Goal: Task Accomplishment & Management: Complete application form

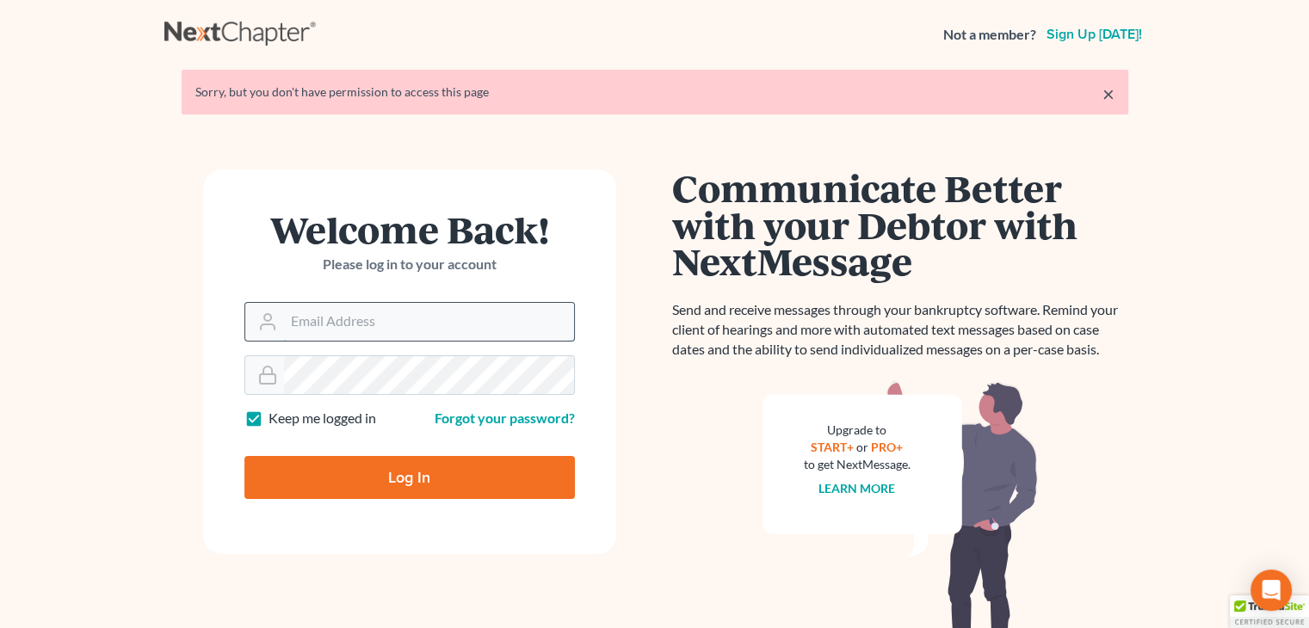
click at [382, 321] on input "Email Address" at bounding box center [429, 322] width 290 height 38
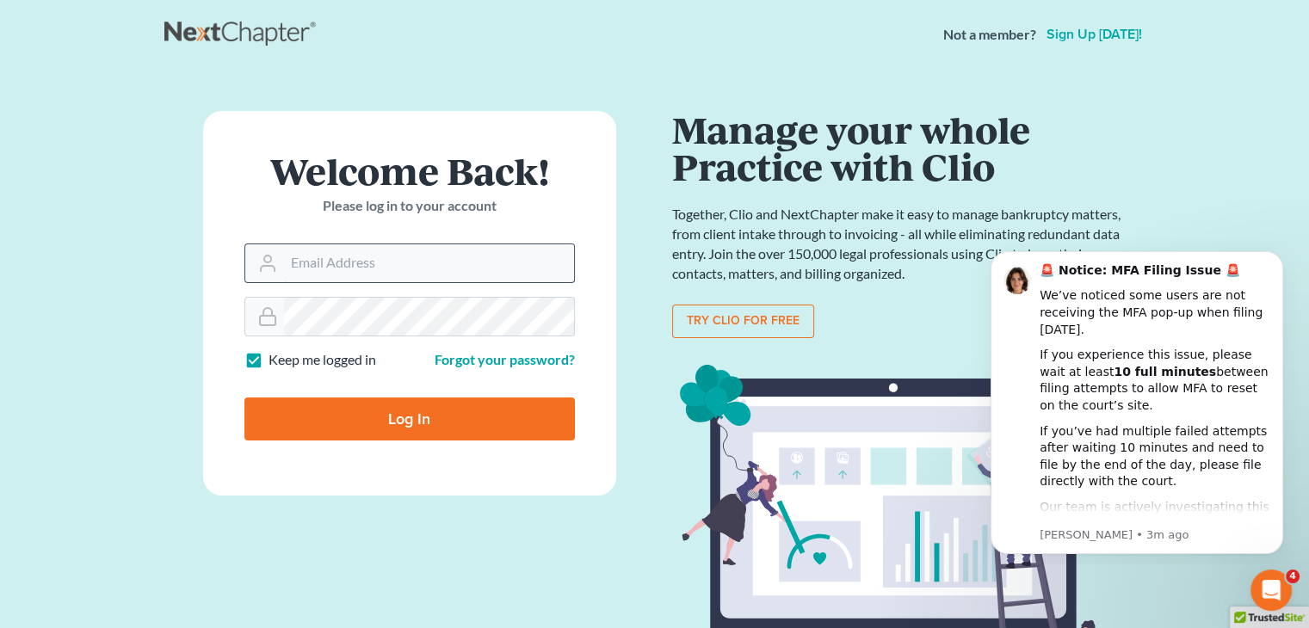
click at [430, 273] on input "Email Address" at bounding box center [429, 263] width 290 height 38
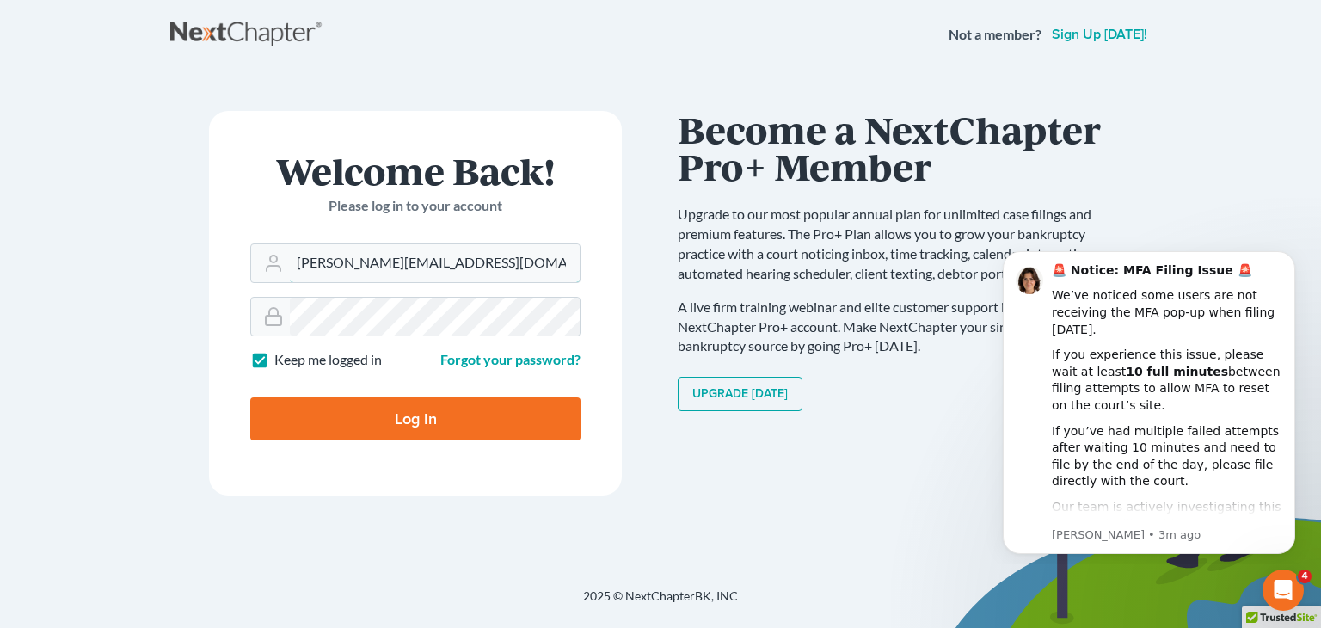
type input "tracie@vernersmith.com"
click at [497, 413] on input "Log In" at bounding box center [415, 418] width 330 height 43
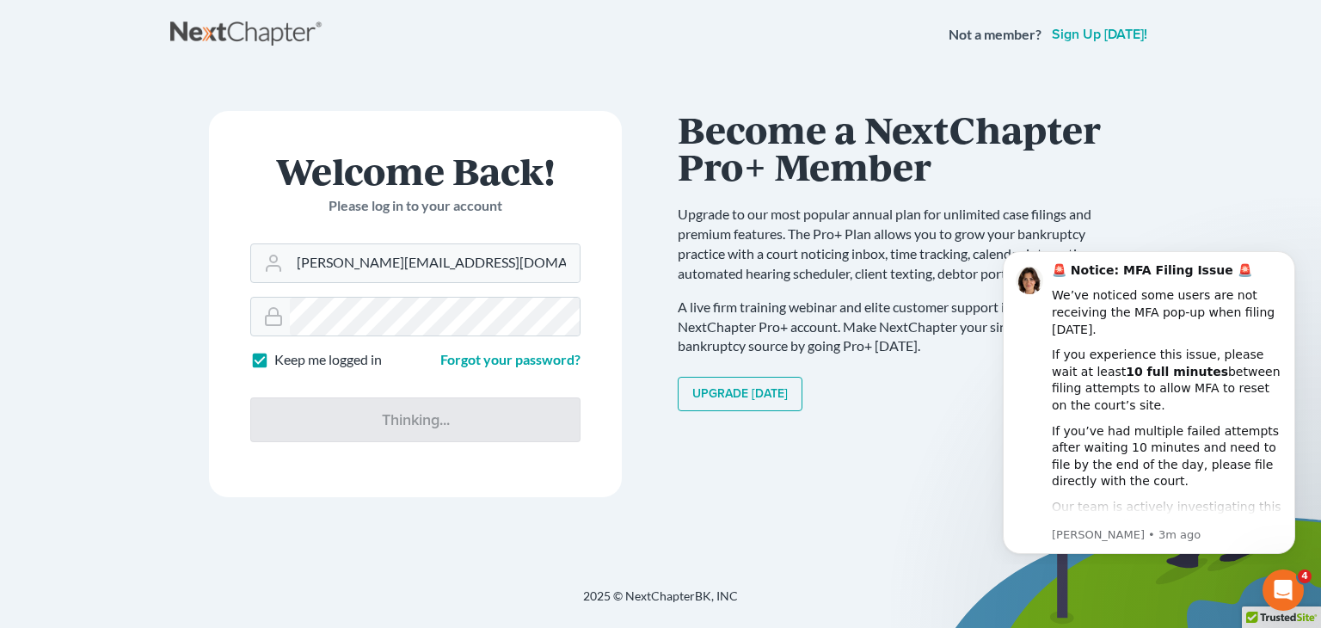
type input "Thinking..."
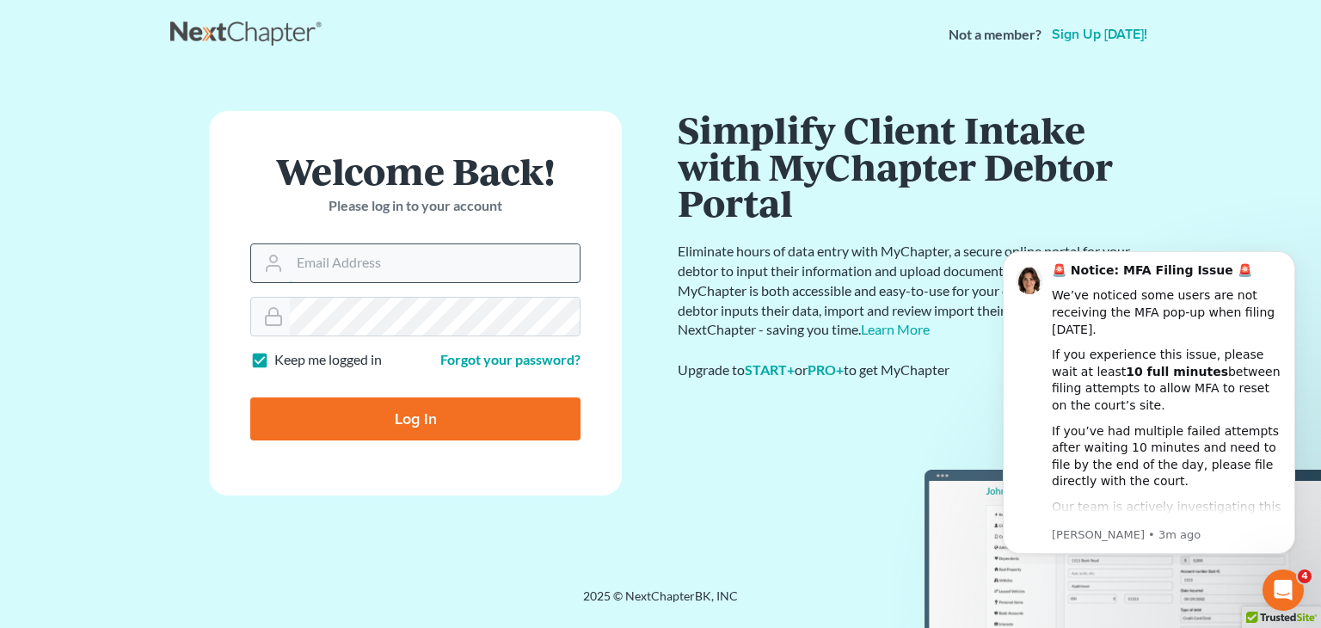
click at [328, 266] on input "Email Address" at bounding box center [435, 263] width 290 height 38
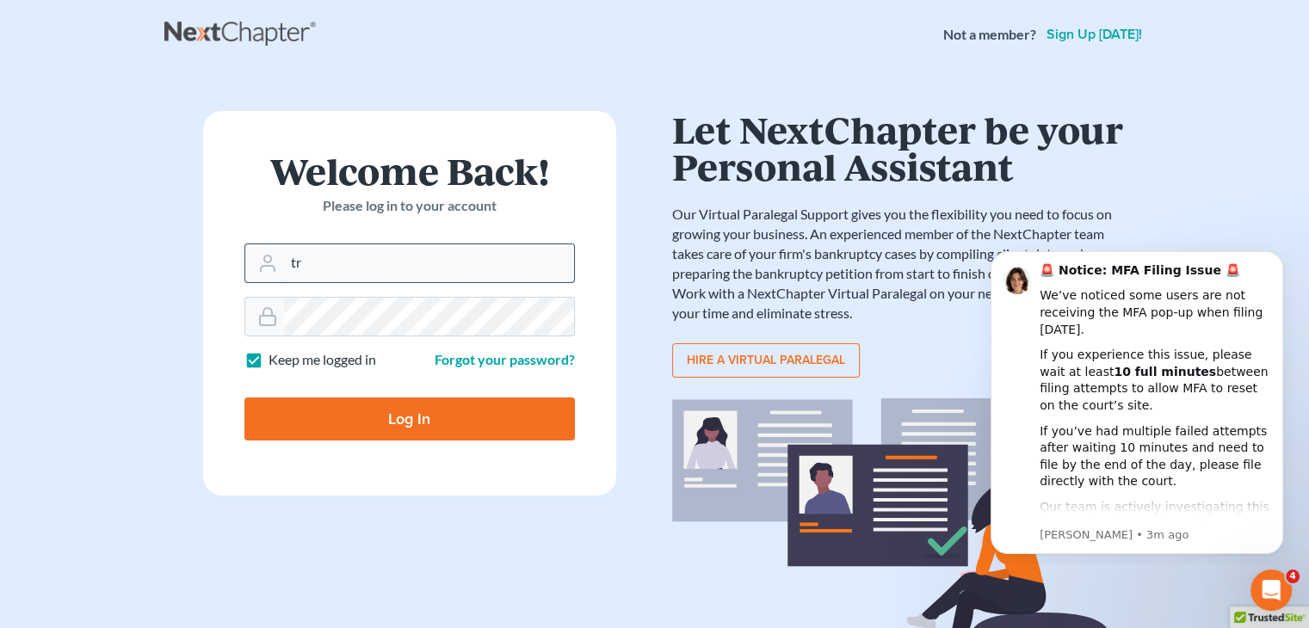
type input "[PERSON_NAME][EMAIL_ADDRESS][DOMAIN_NAME]"
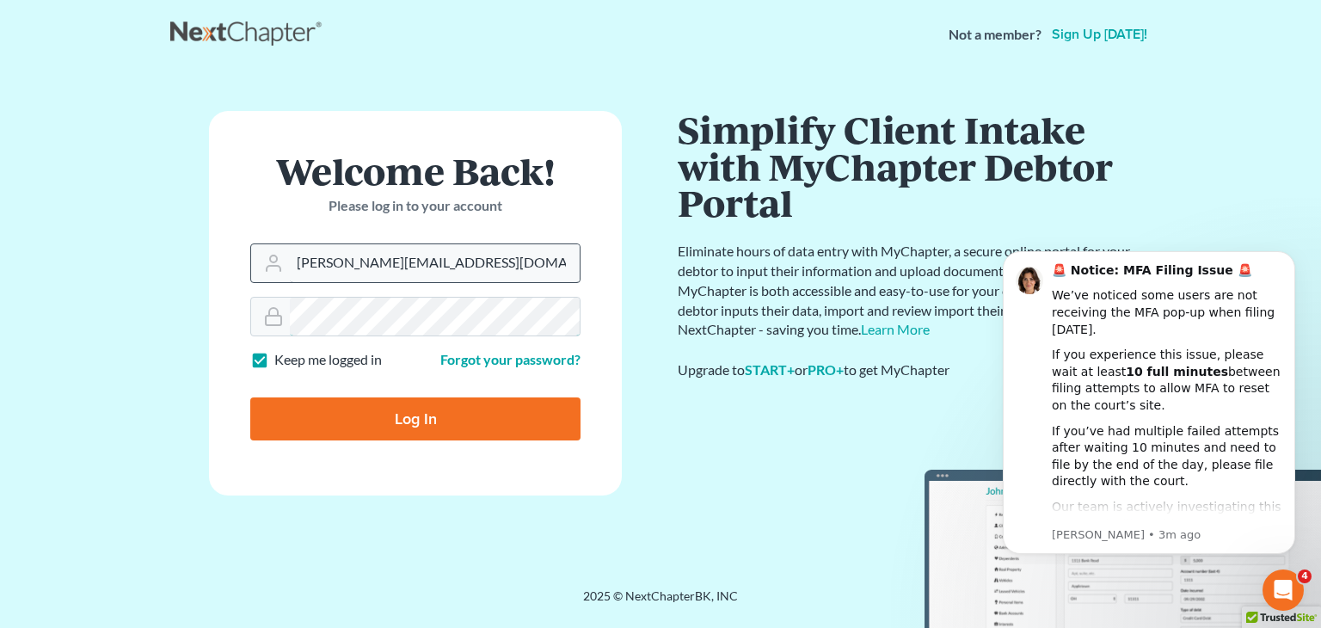
click at [250, 397] on input "Log In" at bounding box center [415, 418] width 330 height 43
type input "Thinking..."
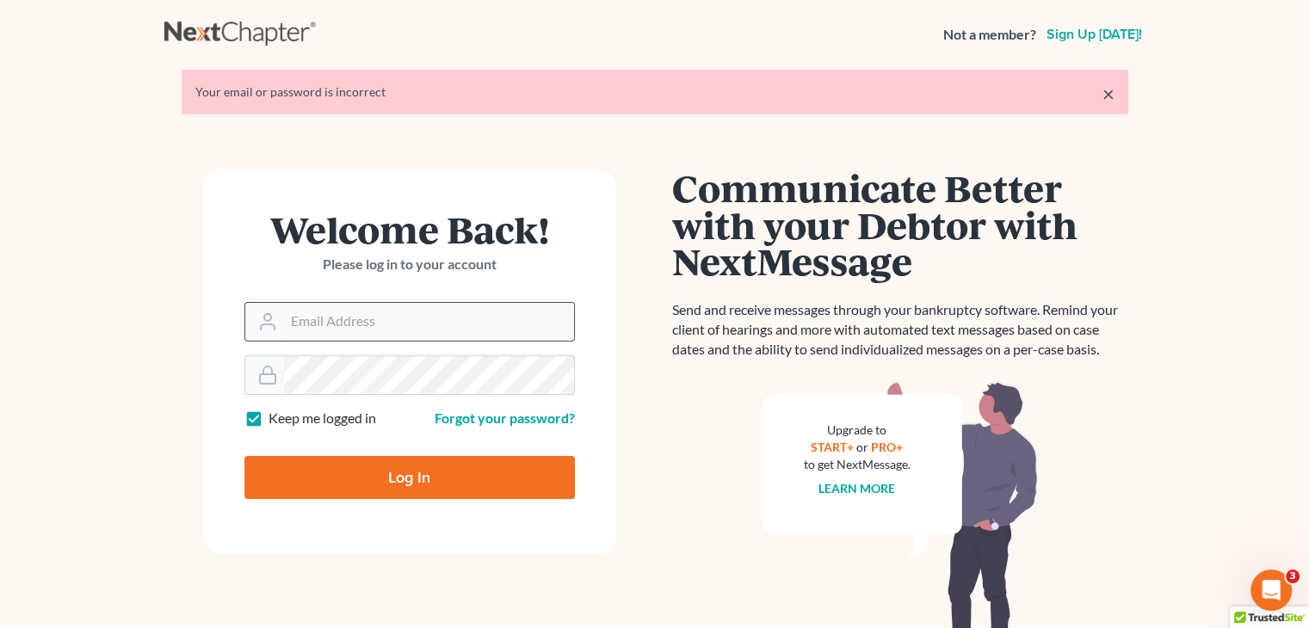
click at [469, 323] on input "Email Address" at bounding box center [429, 322] width 290 height 38
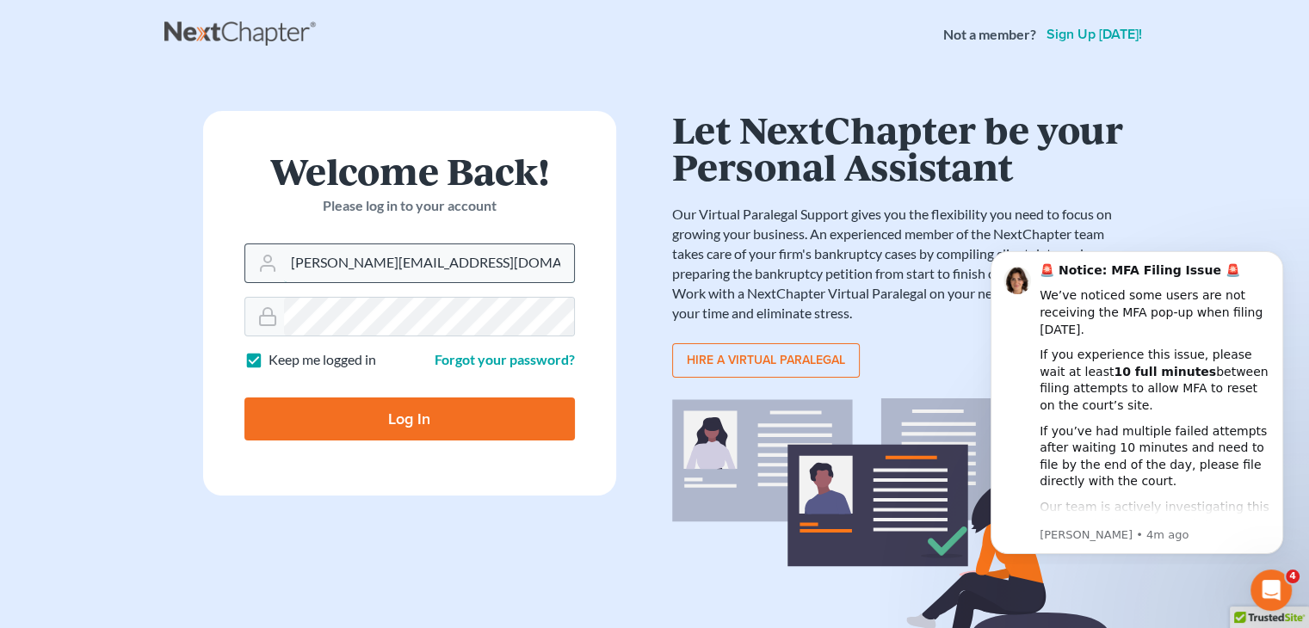
type input "tracie@vernersmithth.com"
click at [244, 397] on input "Log In" at bounding box center [409, 418] width 330 height 43
type input "Thinking..."
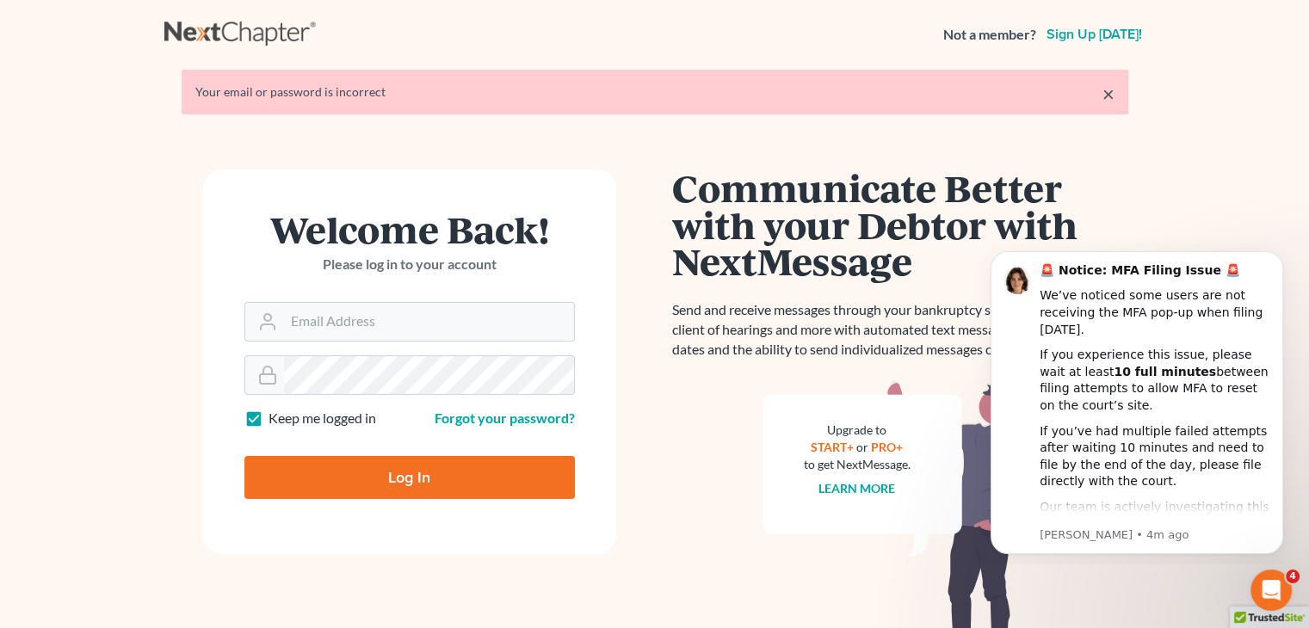
drag, startPoint x: 240, startPoint y: 416, endPoint x: 257, endPoint y: 416, distance: 17.2
click at [268, 416] on label "Keep me logged in" at bounding box center [322, 419] width 108 height 20
click at [275, 416] on input "Keep me logged in" at bounding box center [280, 414] width 11 height 11
checkbox input "false"
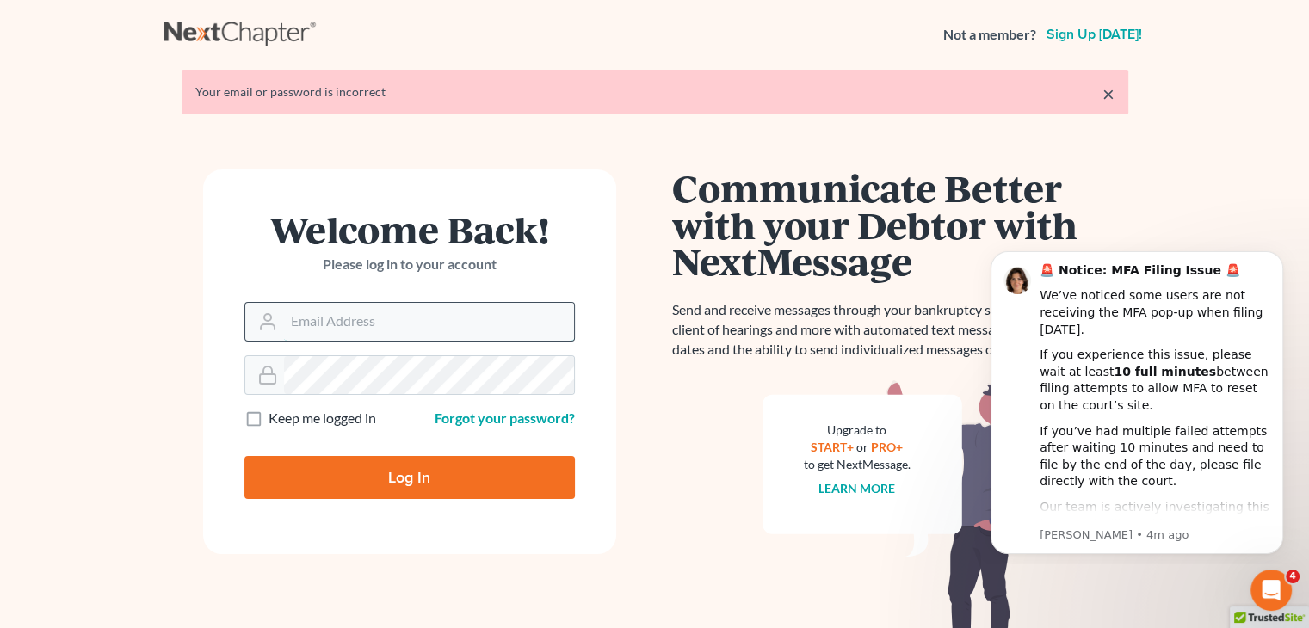
click at [361, 330] on input "Email Address" at bounding box center [429, 322] width 290 height 38
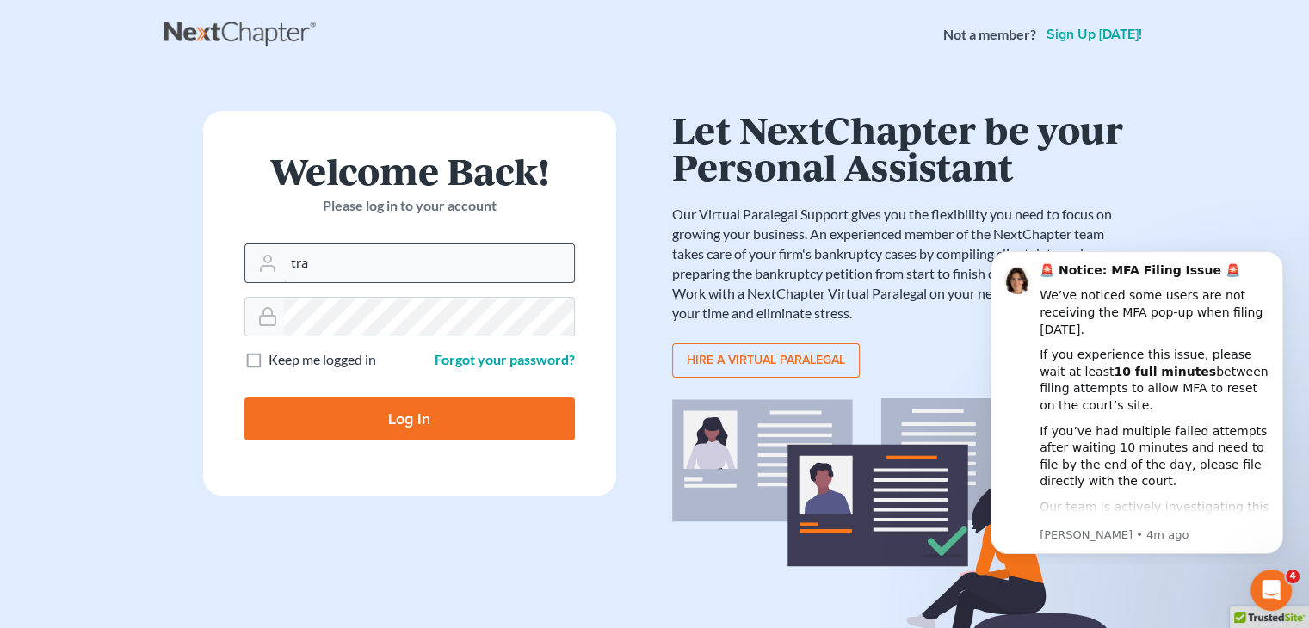
type input "tracie@vernersmith.com"
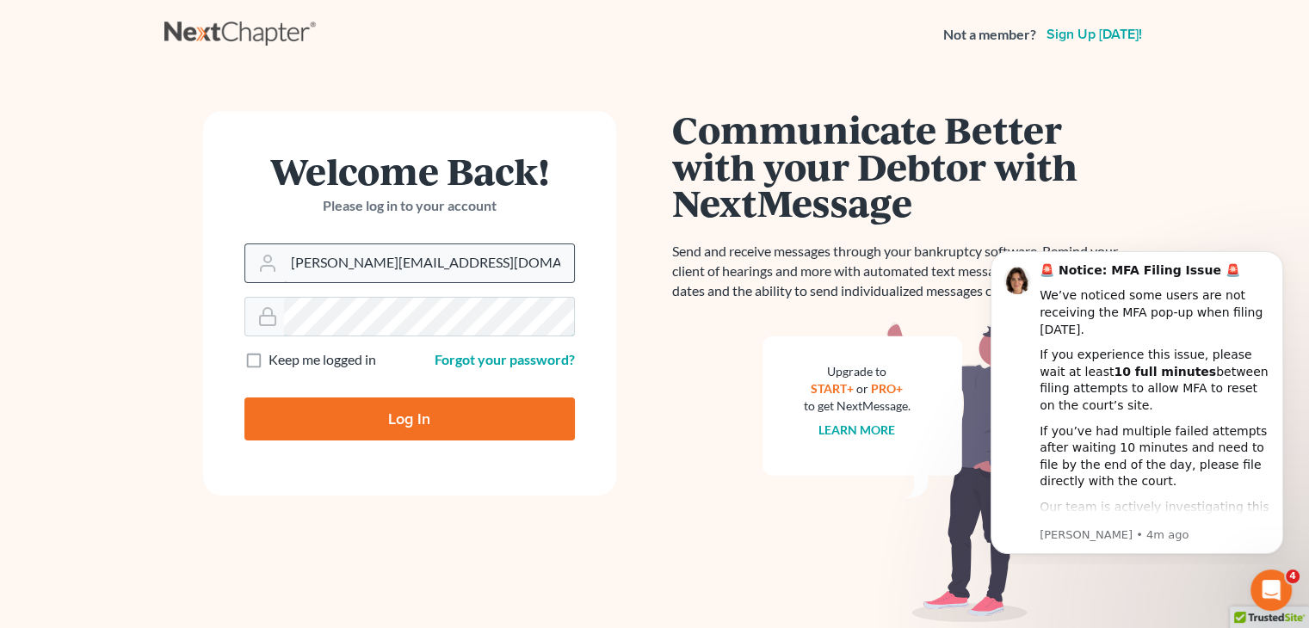
click at [244, 397] on input "Log In" at bounding box center [409, 418] width 330 height 43
type input "Thinking..."
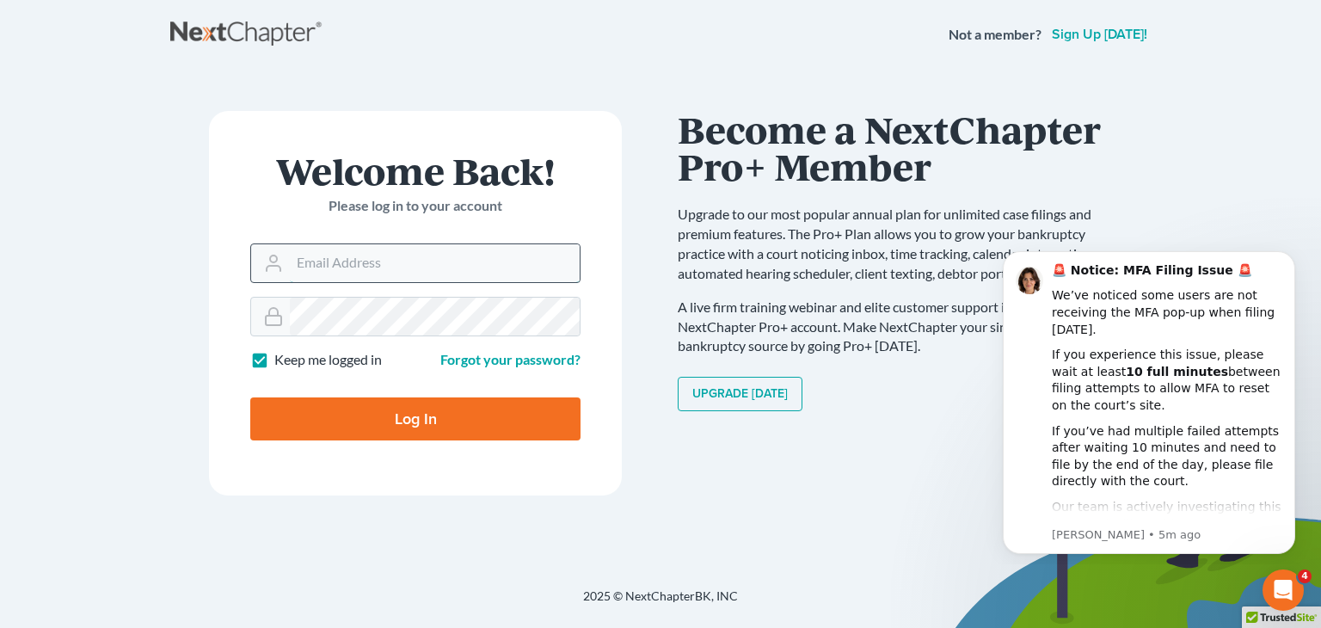
click at [375, 278] on input "Email Address" at bounding box center [435, 263] width 290 height 38
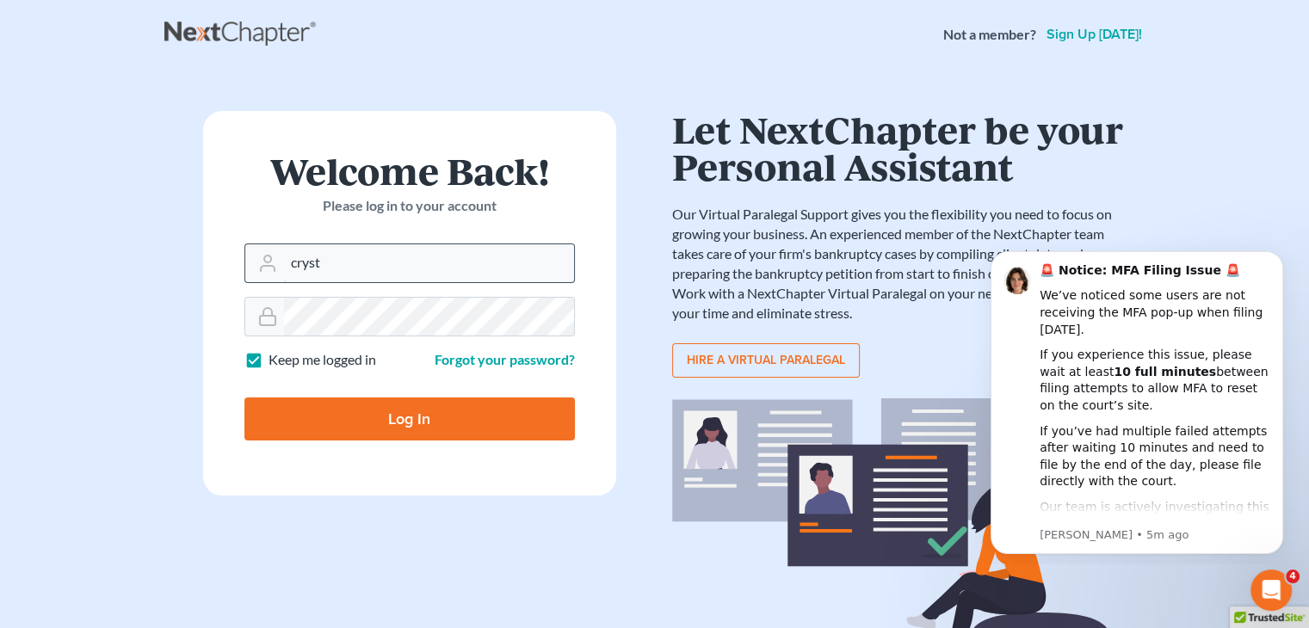
type input "[EMAIL_ADDRESS][DOMAIN_NAME]"
click at [447, 414] on input "Log In" at bounding box center [409, 418] width 330 height 43
type input "Thinking..."
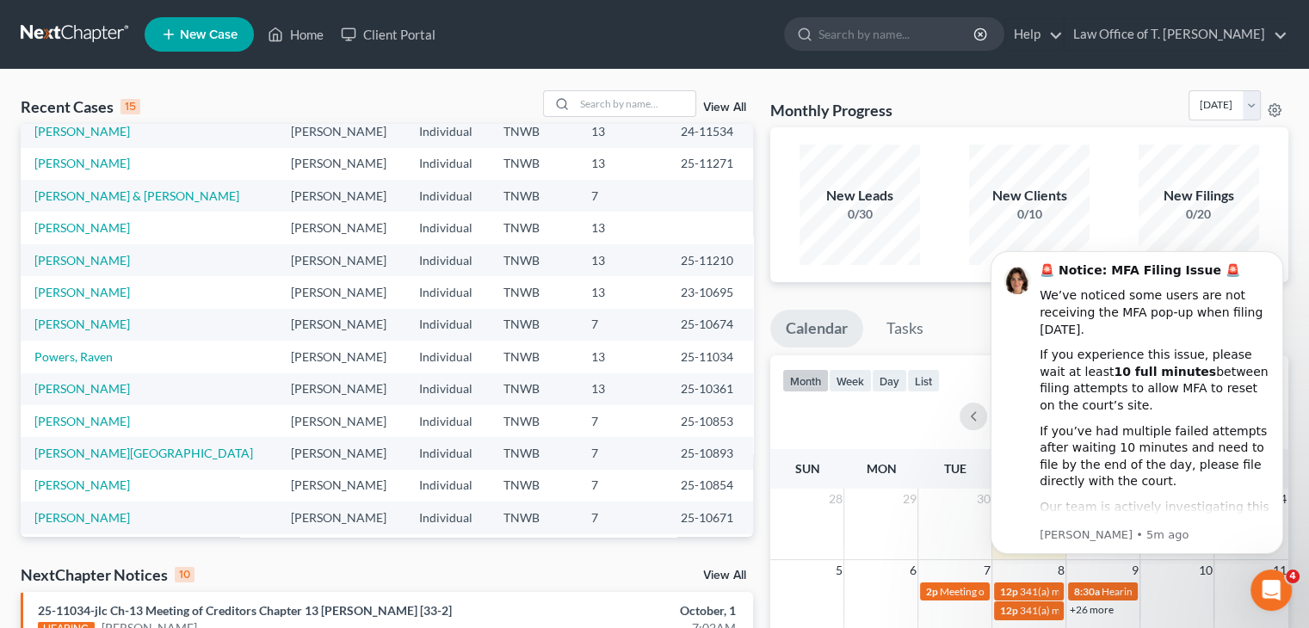
scroll to position [118, 0]
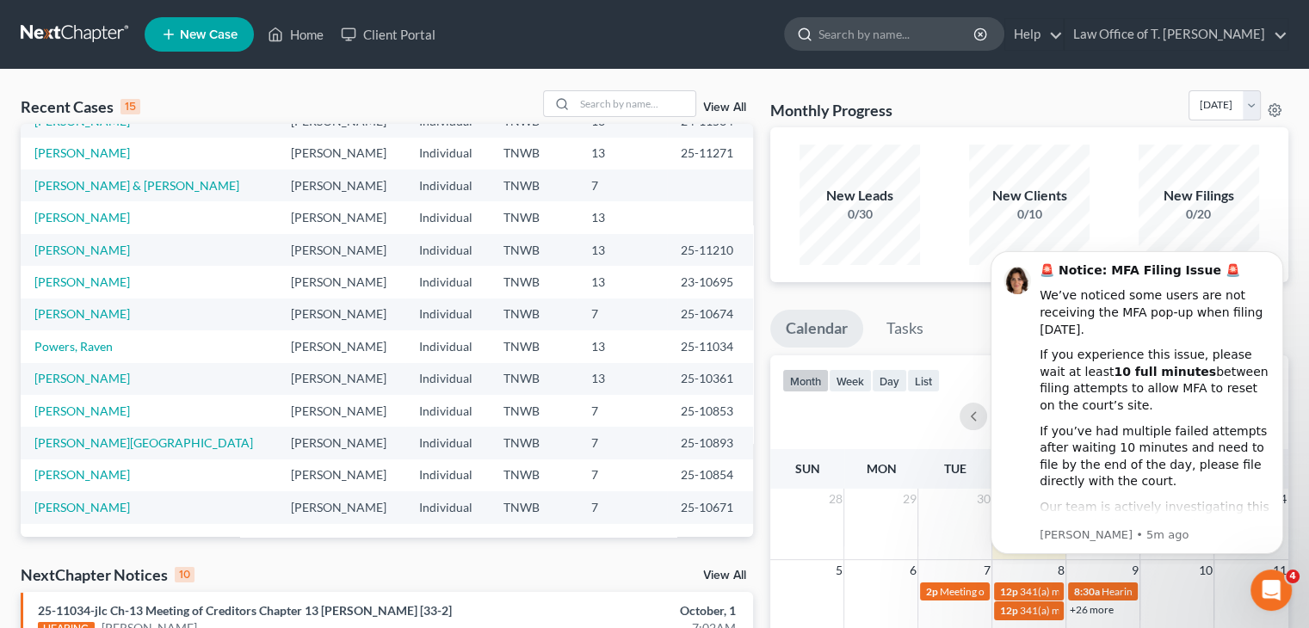
click at [871, 36] on input "search" at bounding box center [896, 34] width 157 height 32
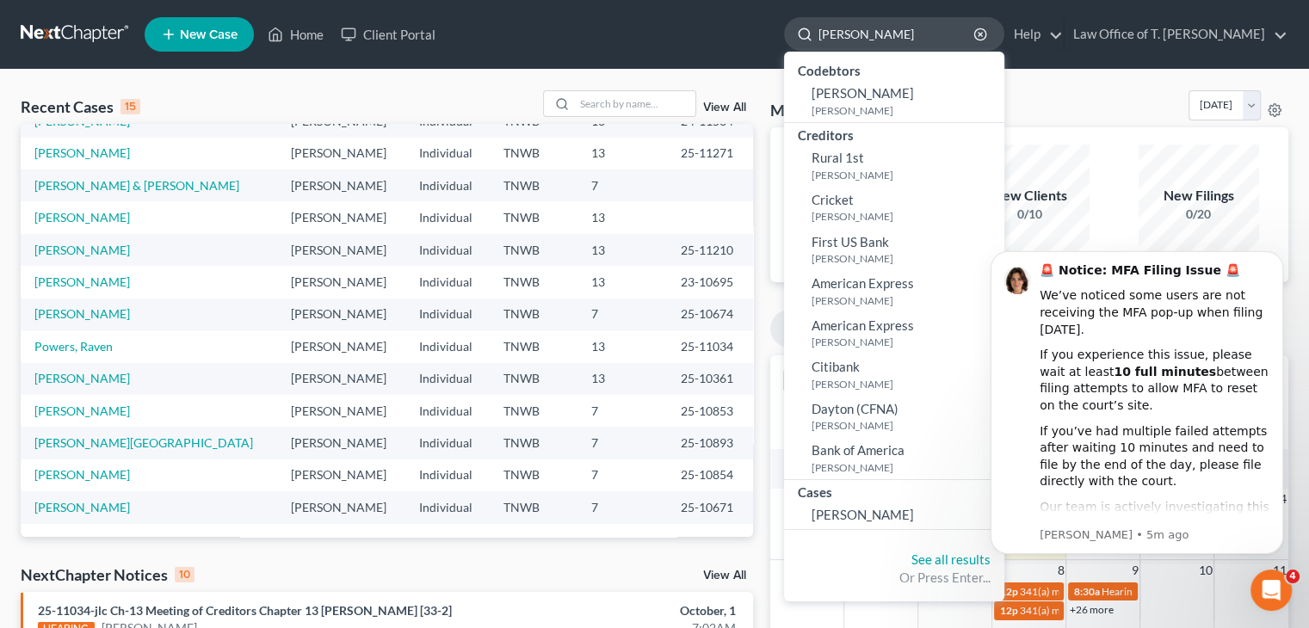
type input "[PERSON_NAME]"
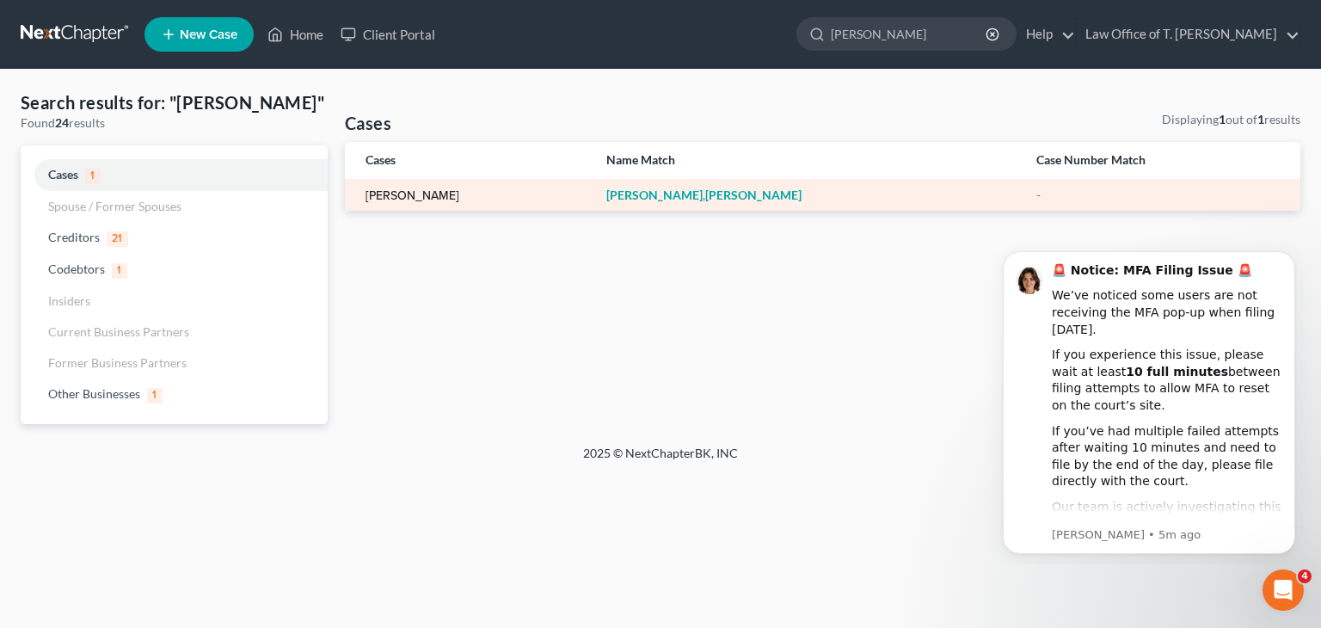
click at [404, 193] on link "[PERSON_NAME]" at bounding box center [413, 196] width 94 height 12
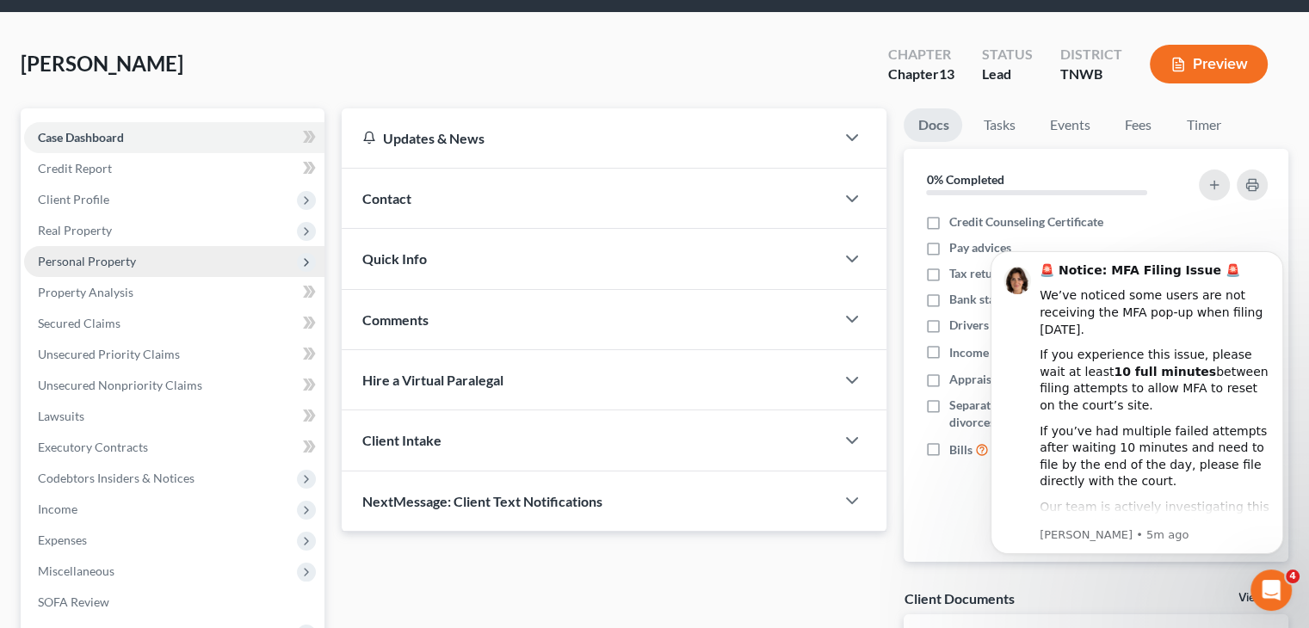
scroll to position [86, 0]
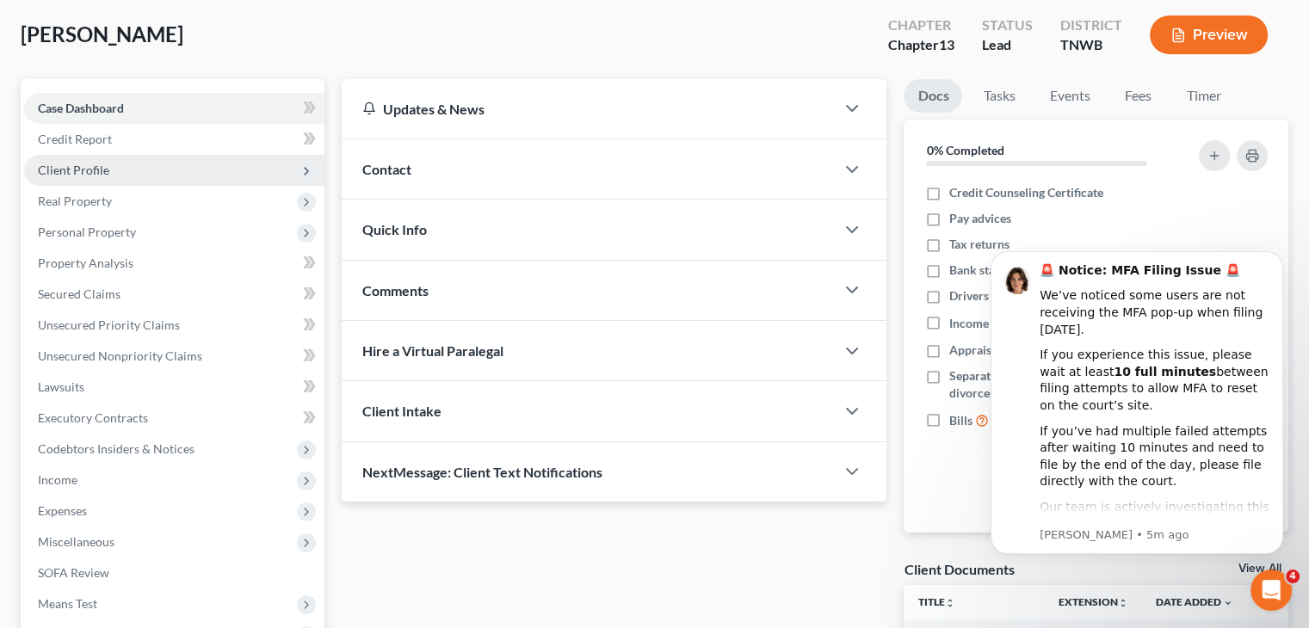
click at [137, 170] on span "Client Profile" at bounding box center [174, 170] width 300 height 31
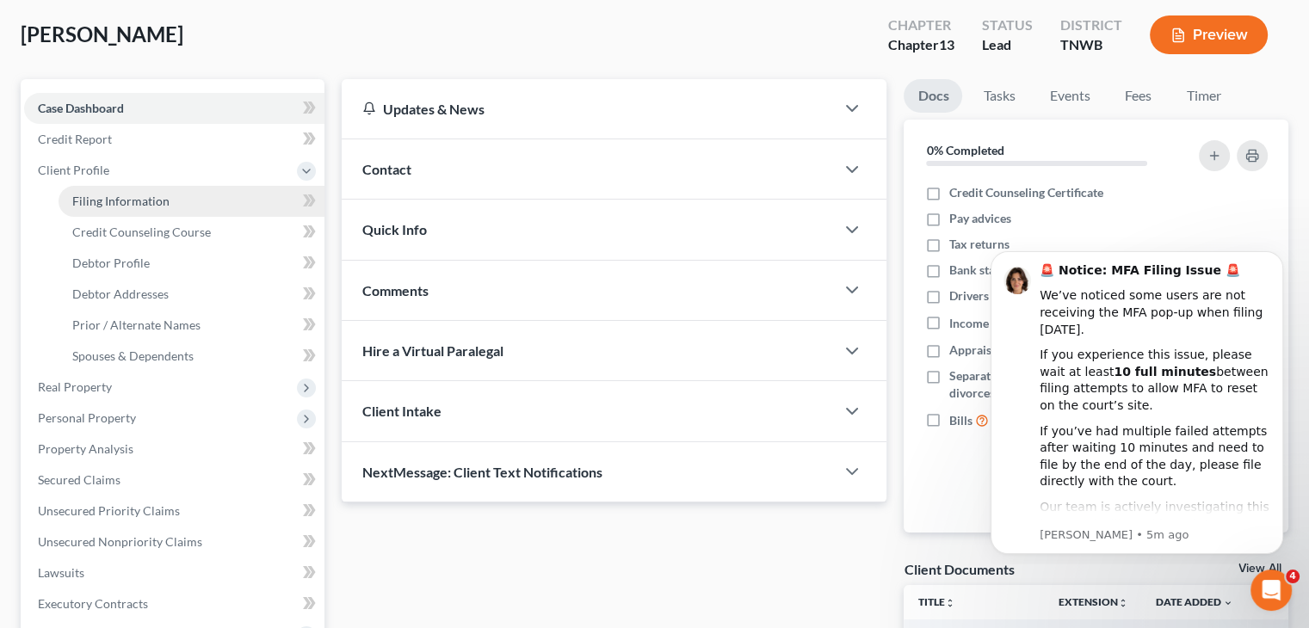
click at [157, 195] on span "Filing Information" at bounding box center [120, 201] width 97 height 15
select select "1"
select select "0"
select select "3"
select select "76"
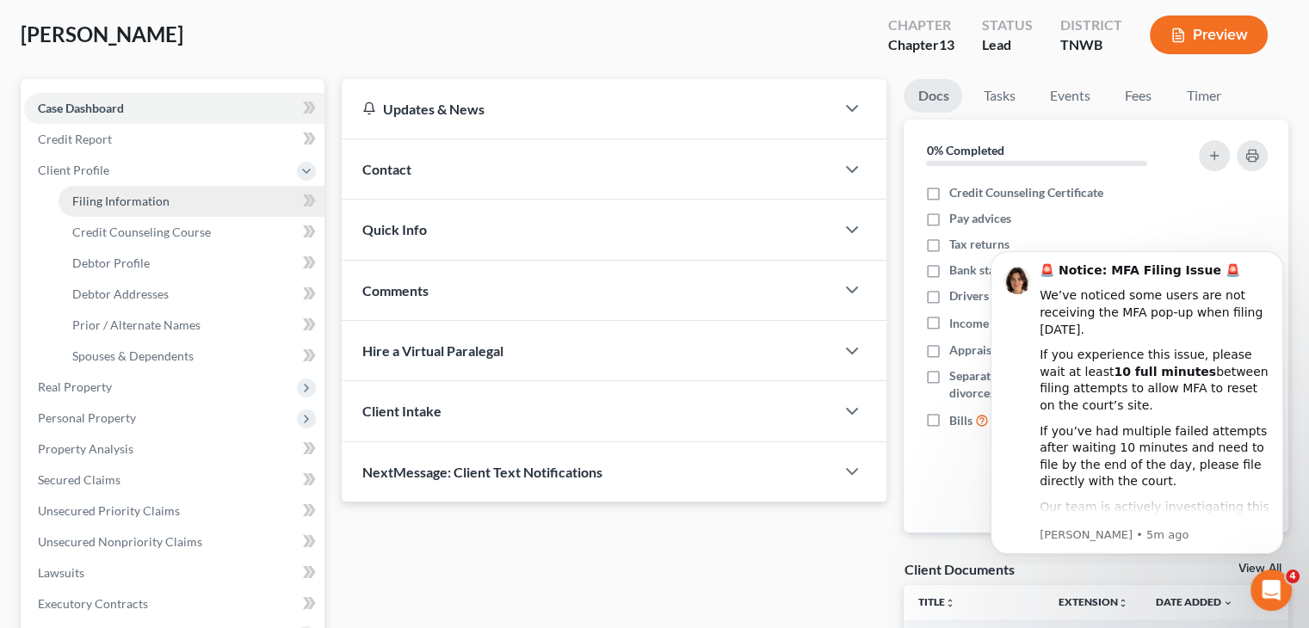
select select "44"
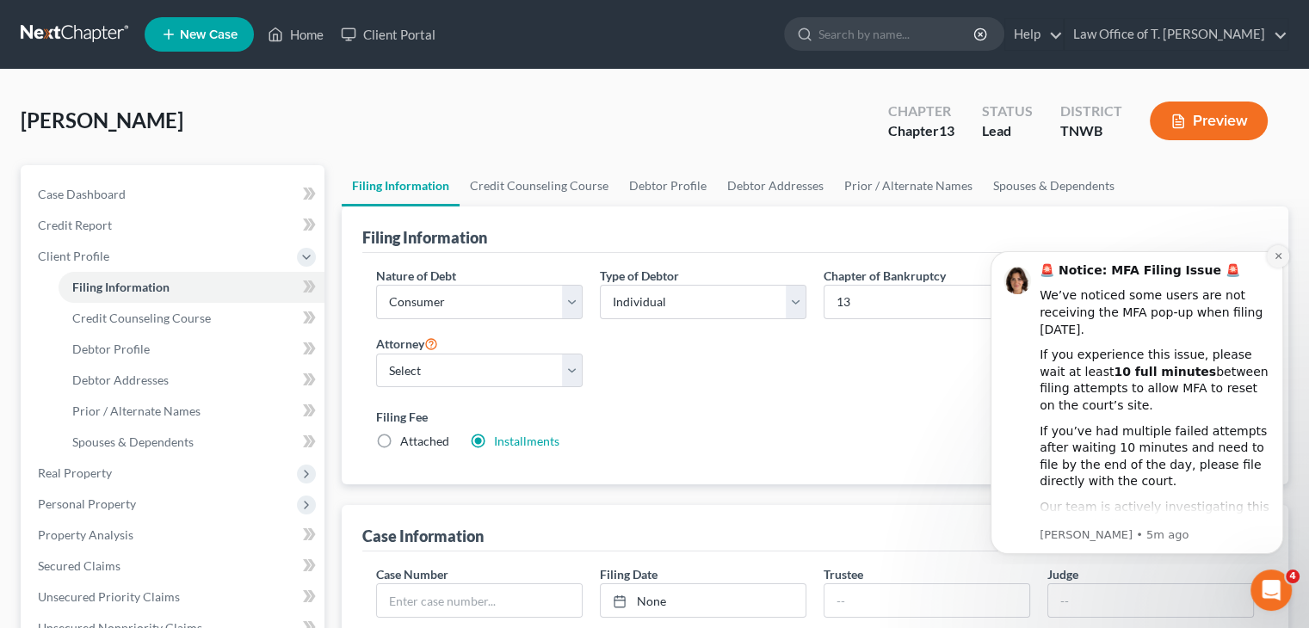
click at [1280, 262] on button "Dismiss notification" at bounding box center [1277, 256] width 22 height 22
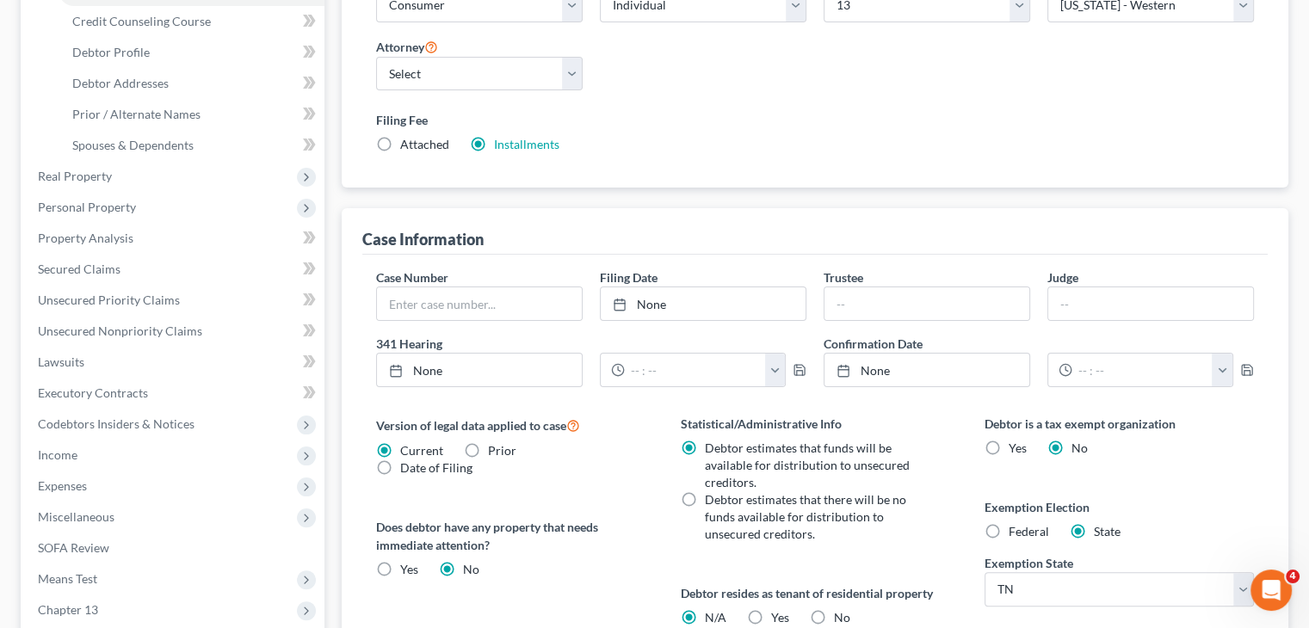
scroll to position [125, 0]
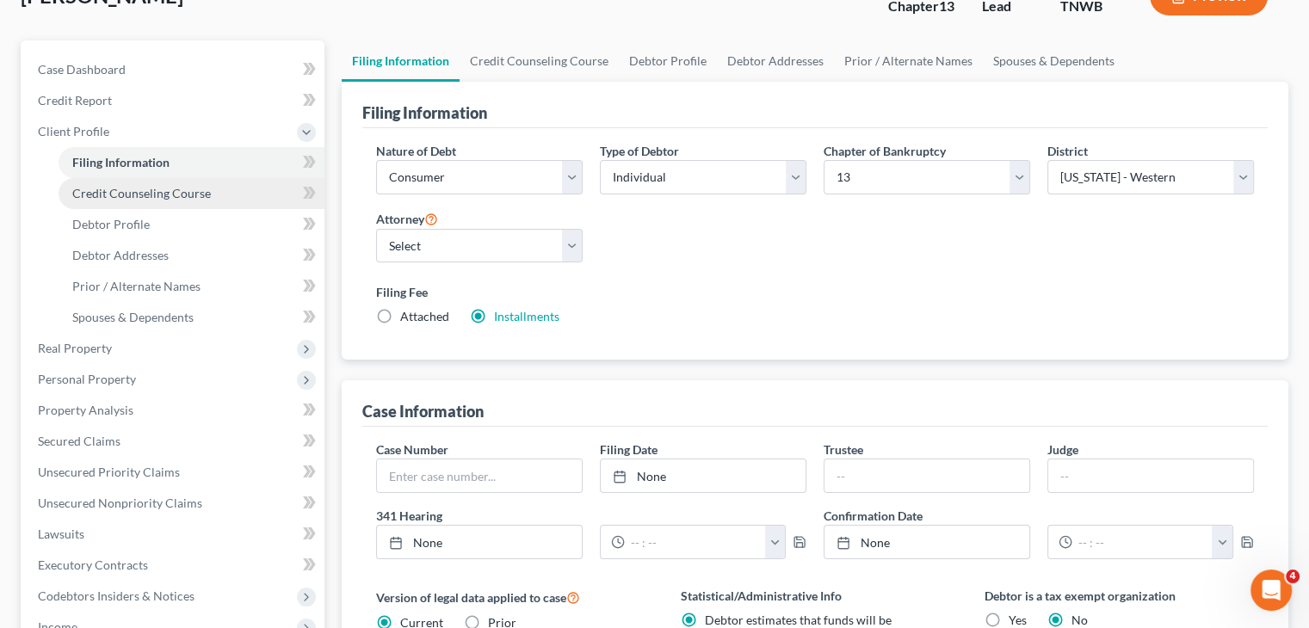
click at [174, 195] on span "Credit Counseling Course" at bounding box center [141, 193] width 139 height 15
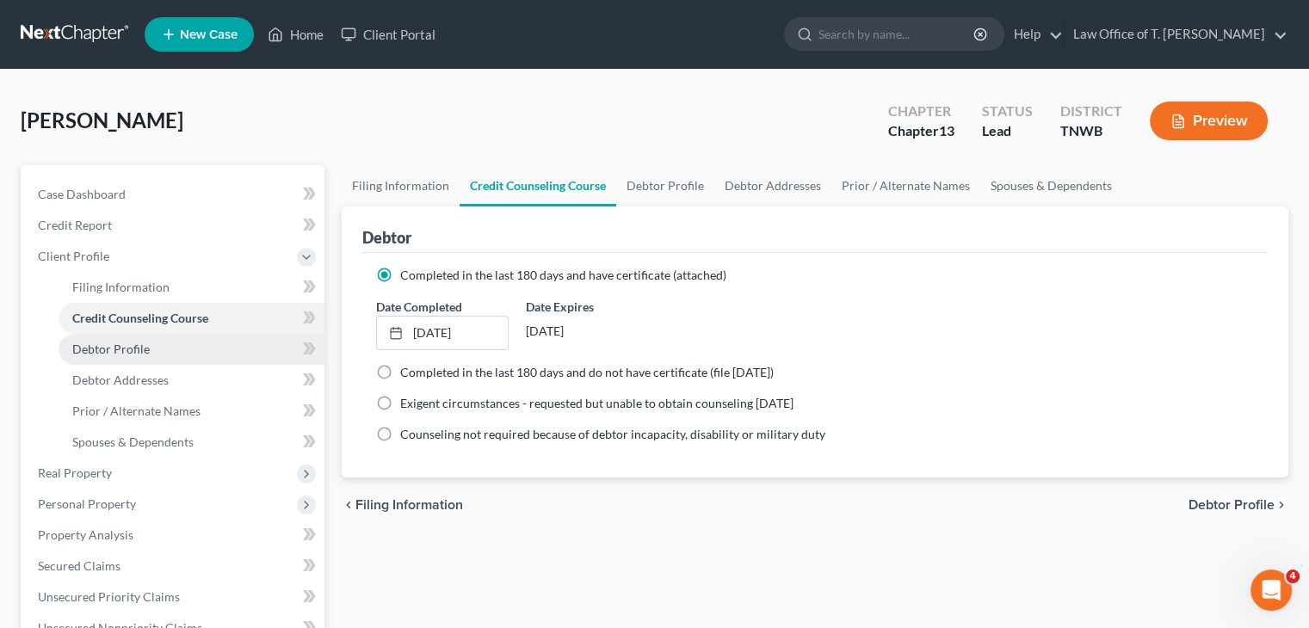
click at [113, 354] on span "Debtor Profile" at bounding box center [110, 349] width 77 height 15
select select "1"
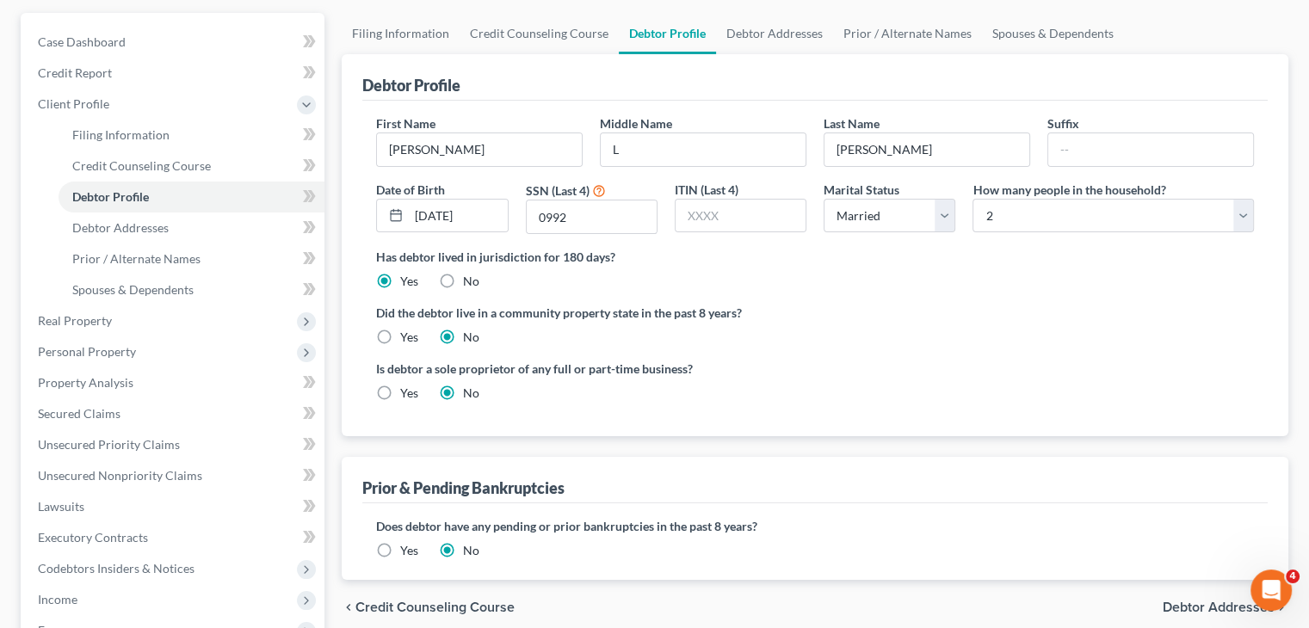
scroll to position [172, 0]
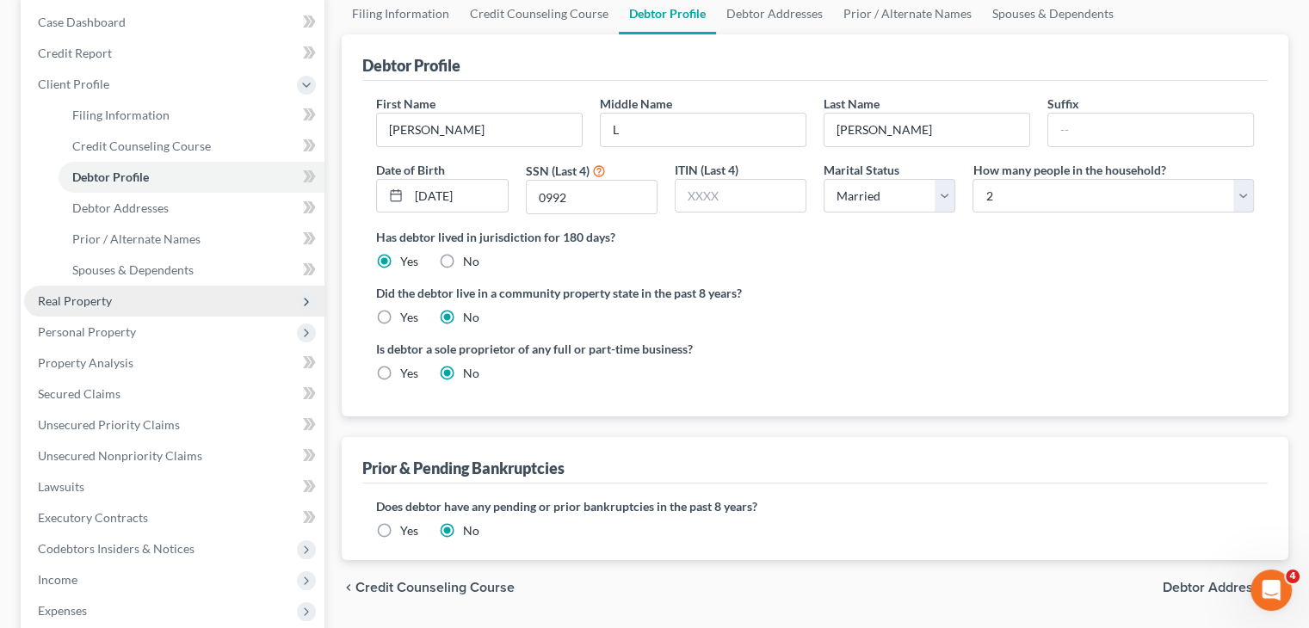
click at [106, 305] on span "Real Property" at bounding box center [75, 300] width 74 height 15
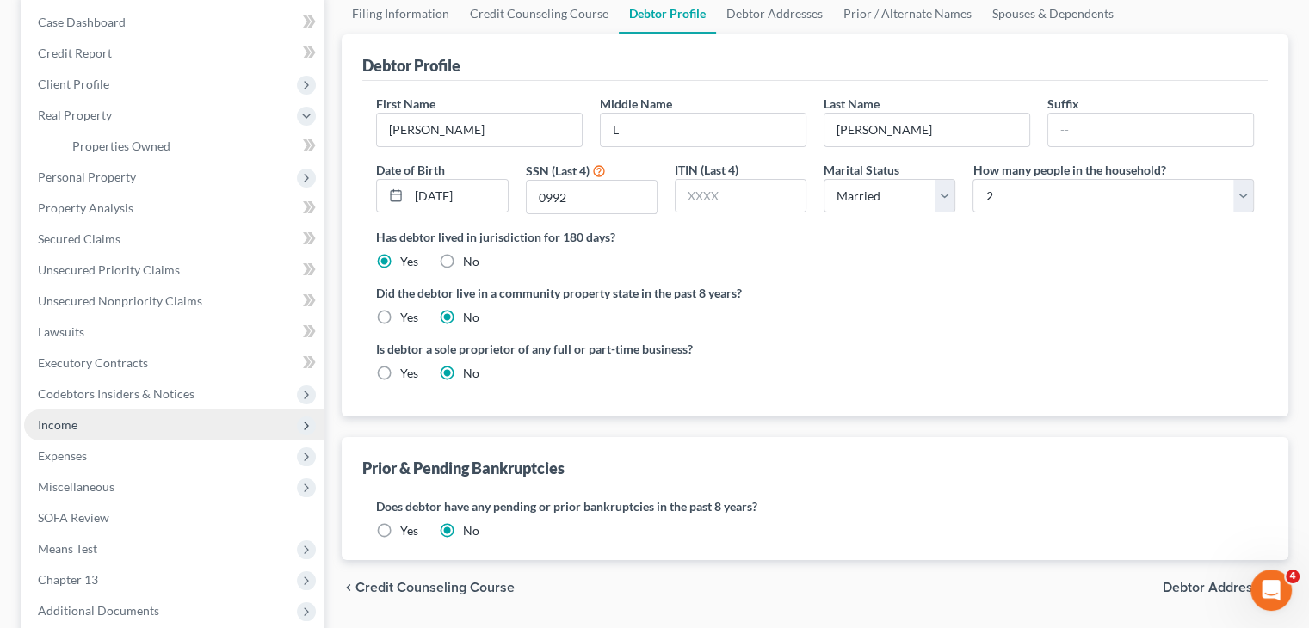
click at [72, 429] on span "Income" at bounding box center [58, 424] width 40 height 15
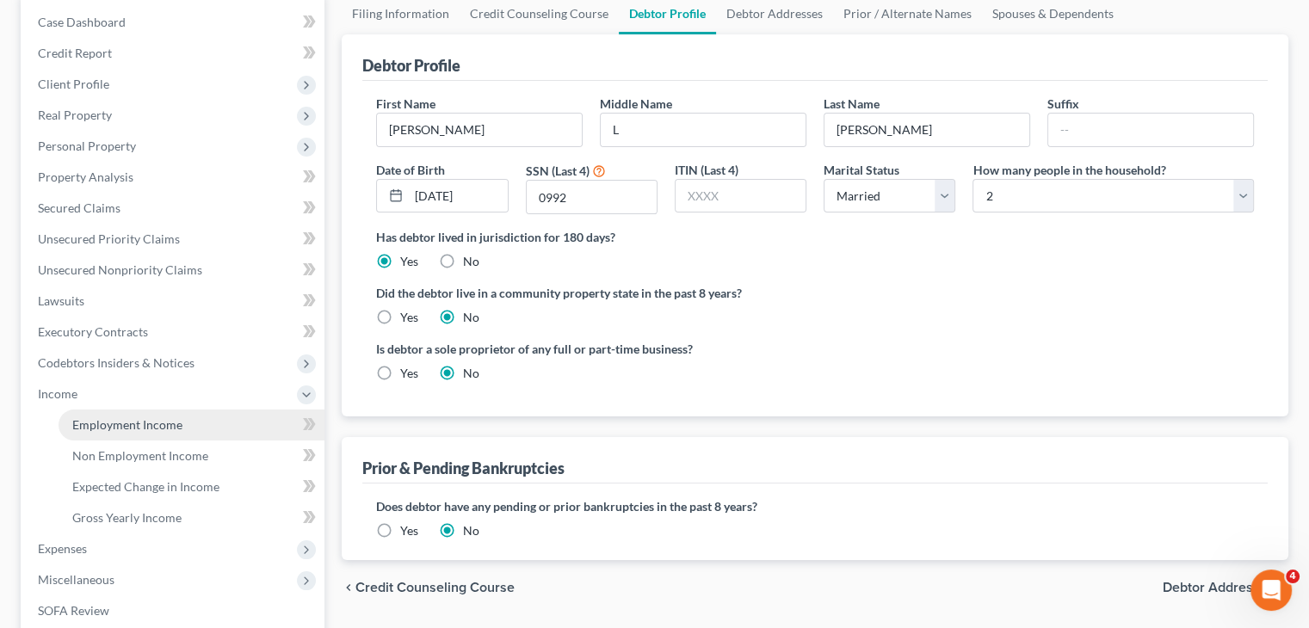
click at [100, 427] on span "Employment Income" at bounding box center [127, 424] width 110 height 15
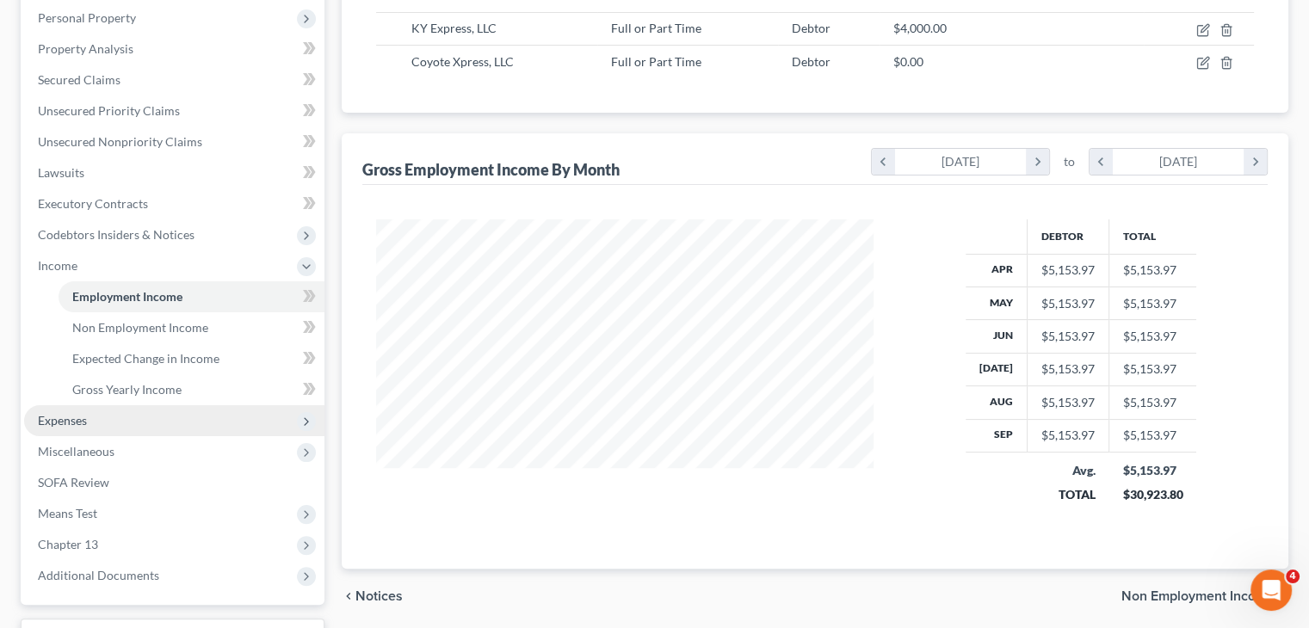
scroll to position [344, 0]
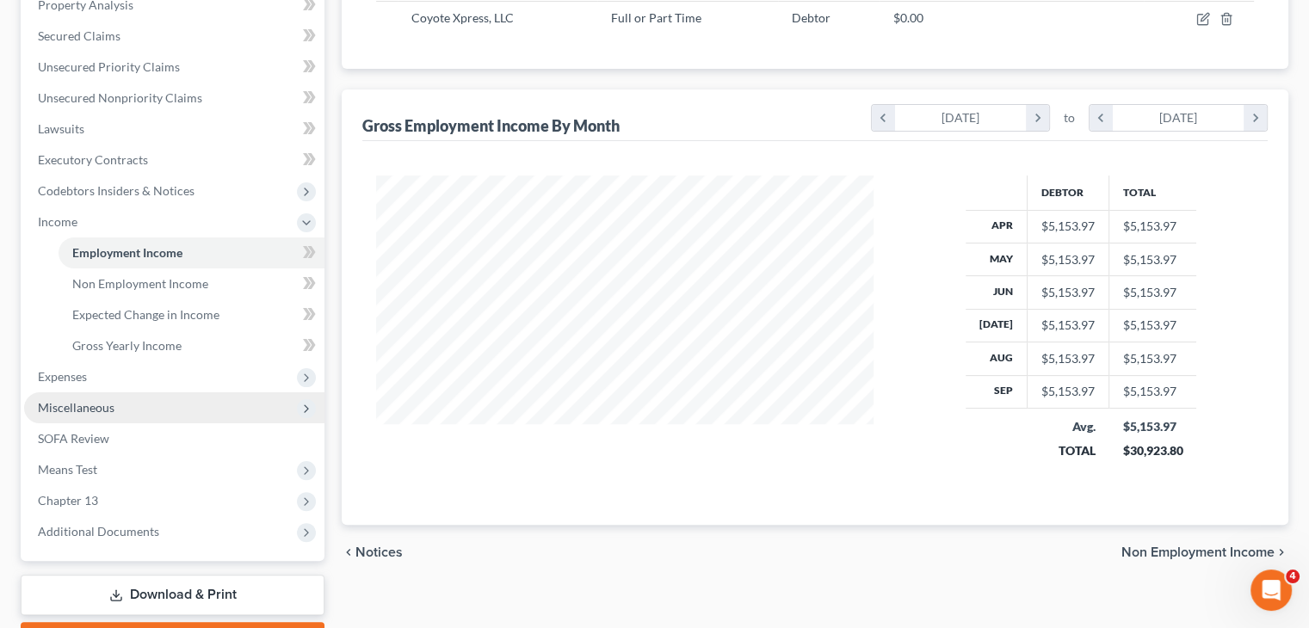
click at [108, 410] on span "Miscellaneous" at bounding box center [76, 407] width 77 height 15
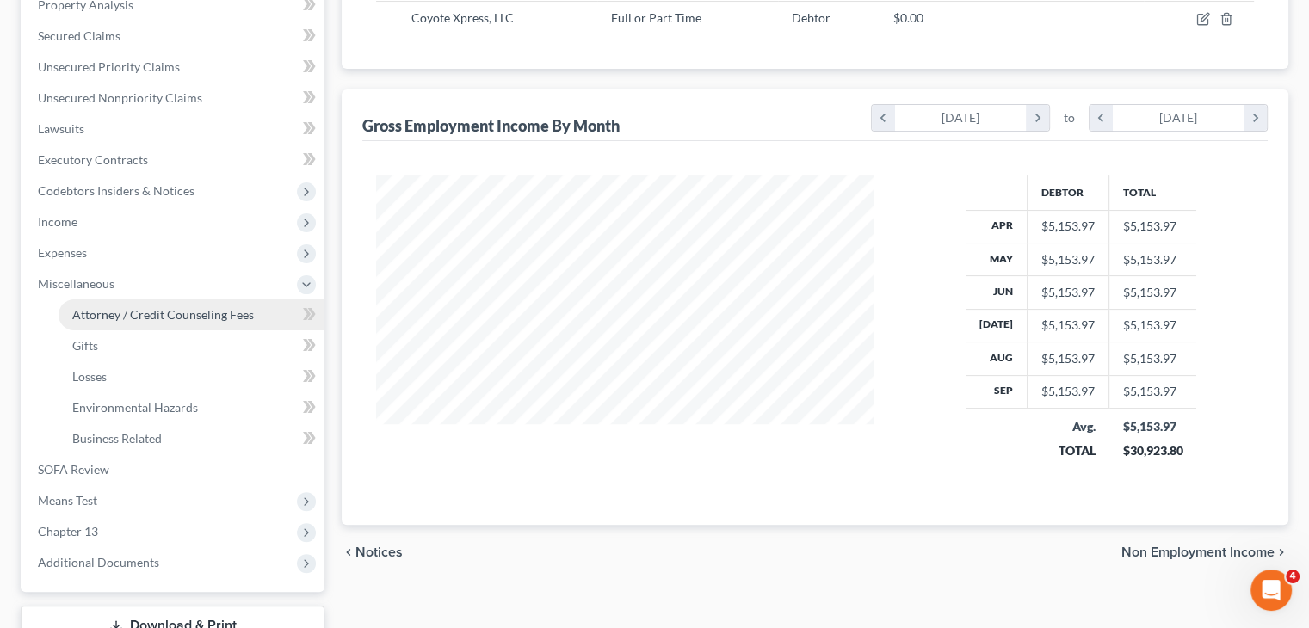
click at [124, 317] on span "Attorney / Credit Counseling Fees" at bounding box center [163, 314] width 182 height 15
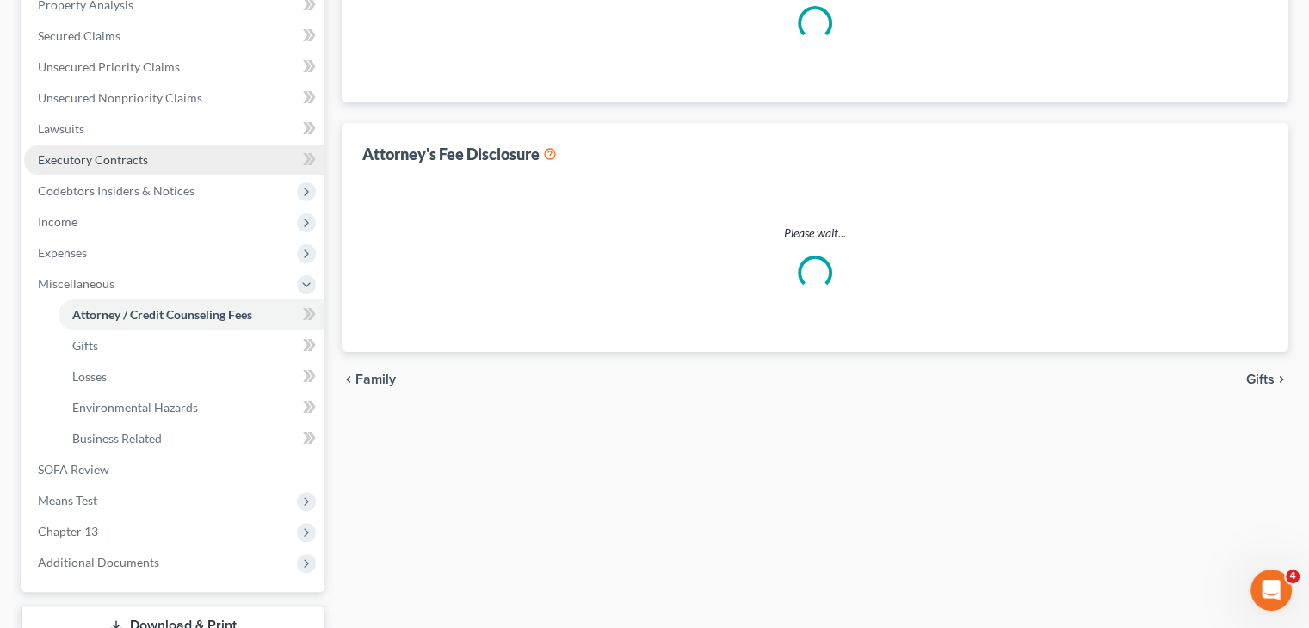
select select "1"
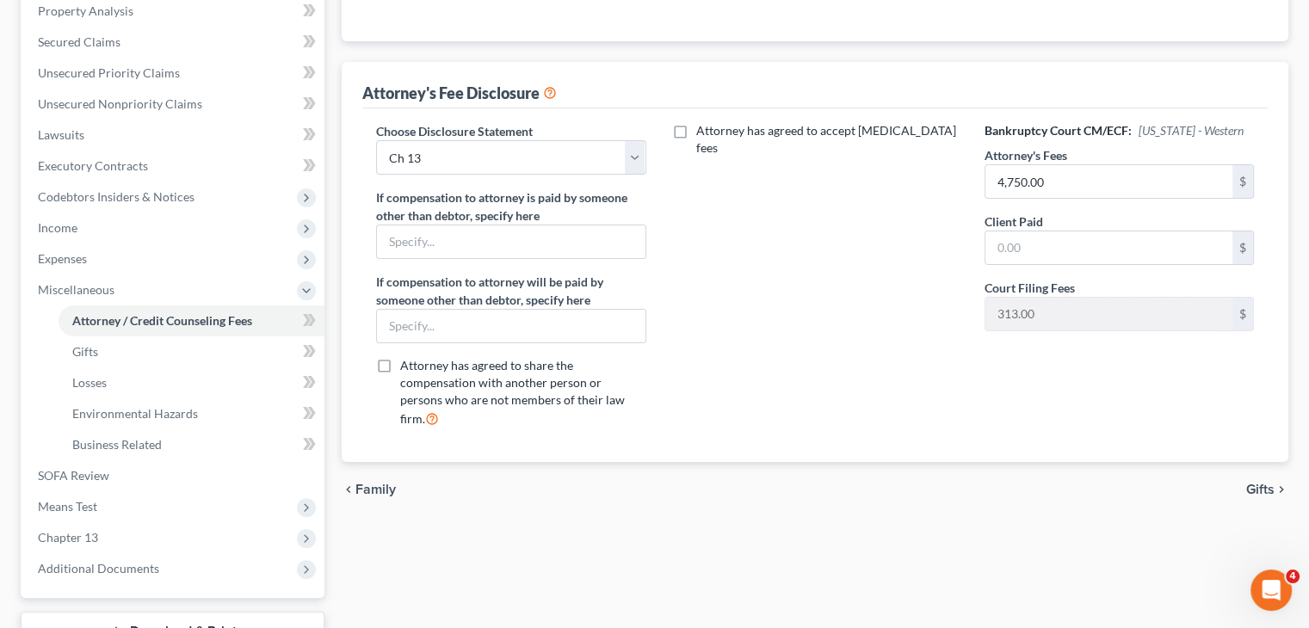
scroll to position [344, 0]
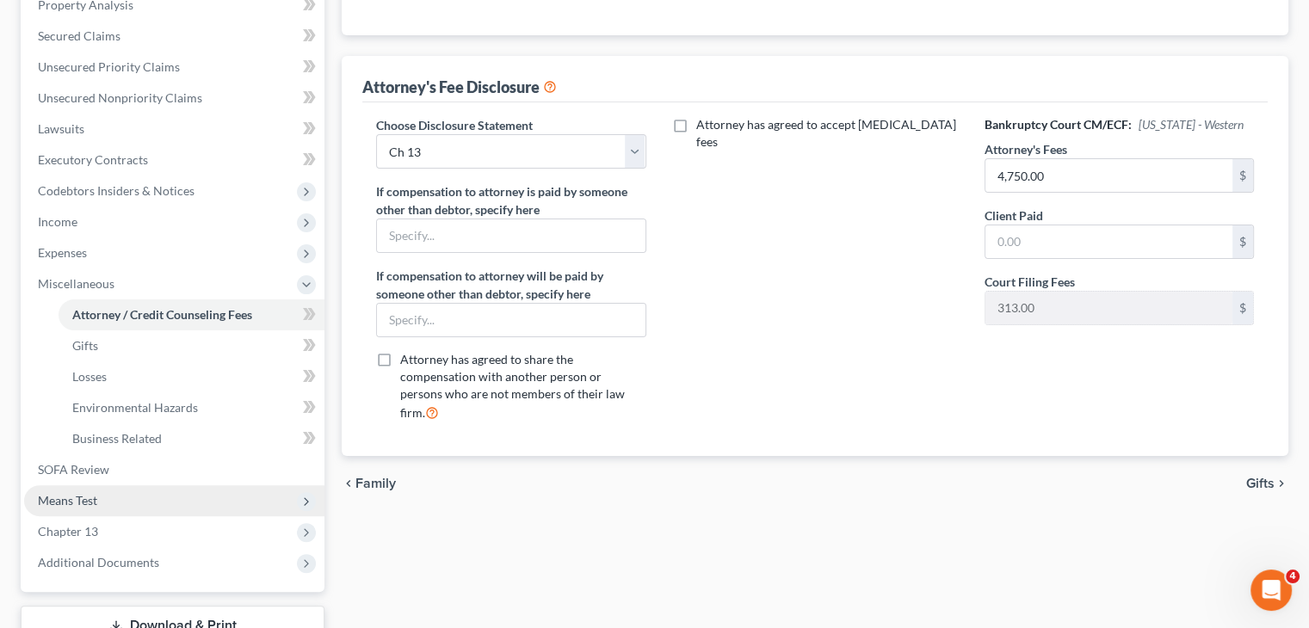
click at [71, 502] on span "Means Test" at bounding box center [67, 500] width 59 height 15
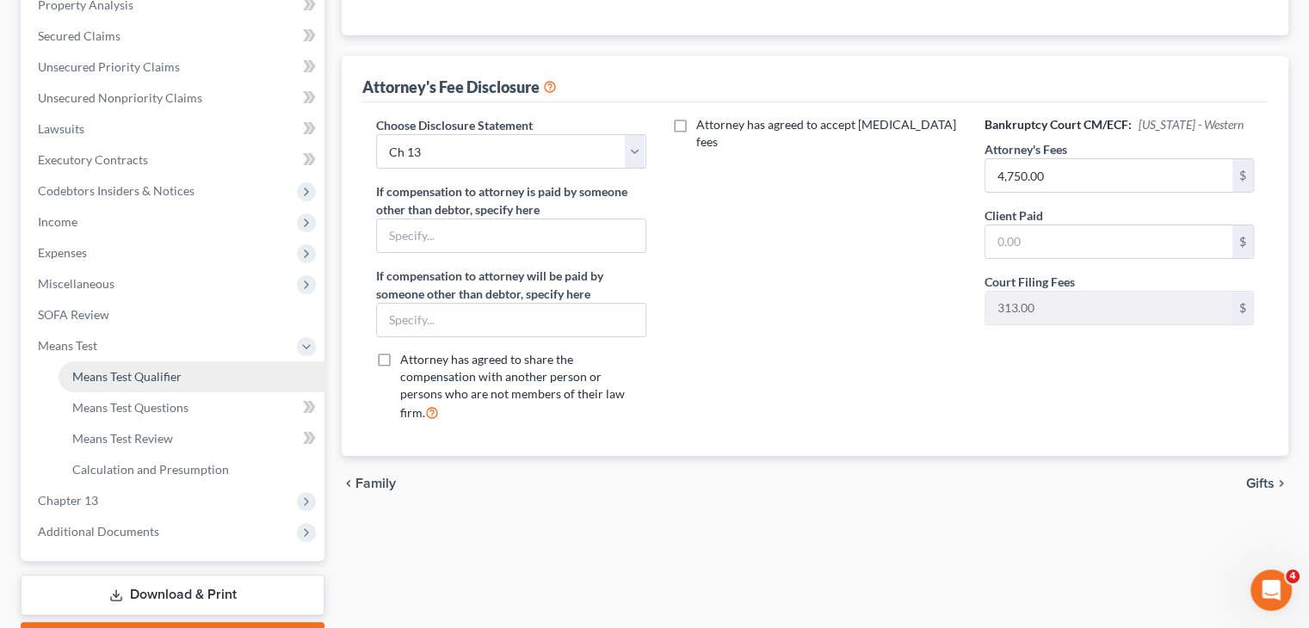
click at [155, 380] on span "Means Test Qualifier" at bounding box center [126, 376] width 109 height 15
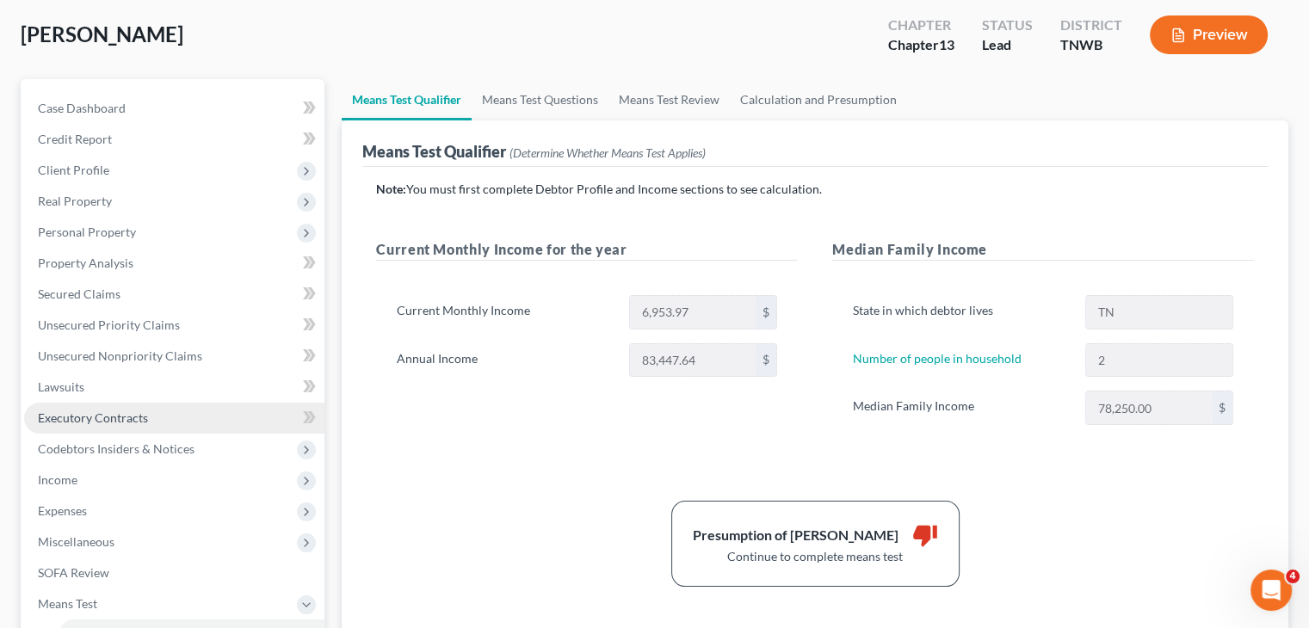
scroll to position [172, 0]
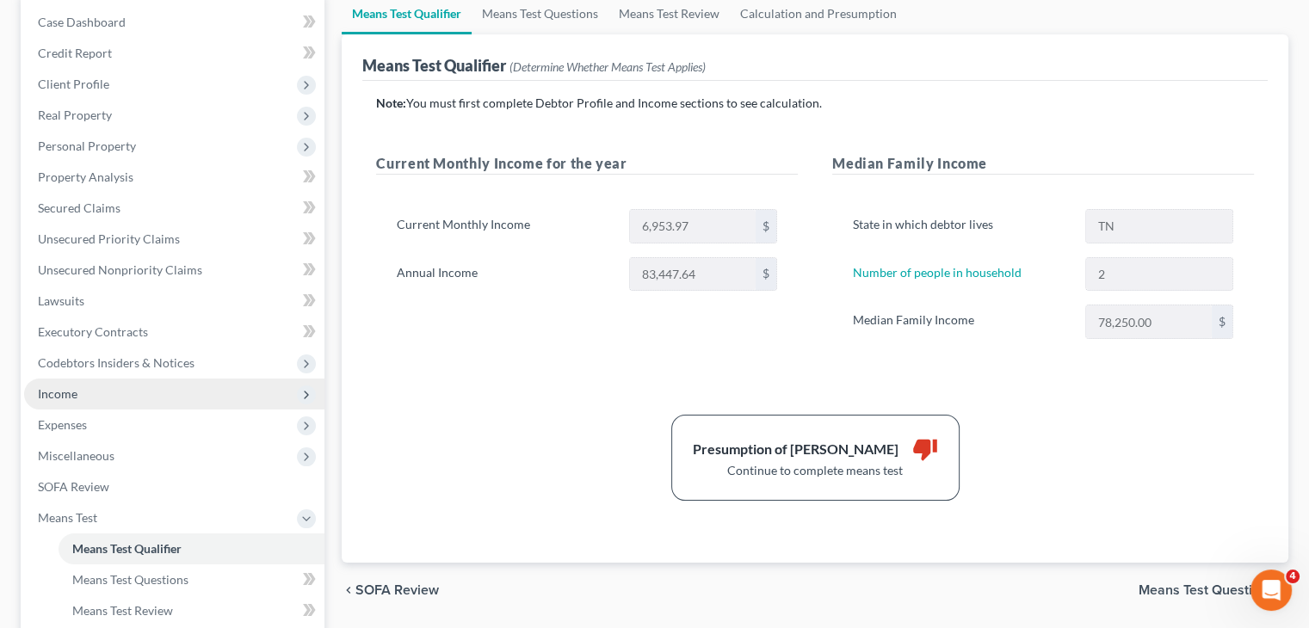
click at [72, 392] on span "Income" at bounding box center [58, 393] width 40 height 15
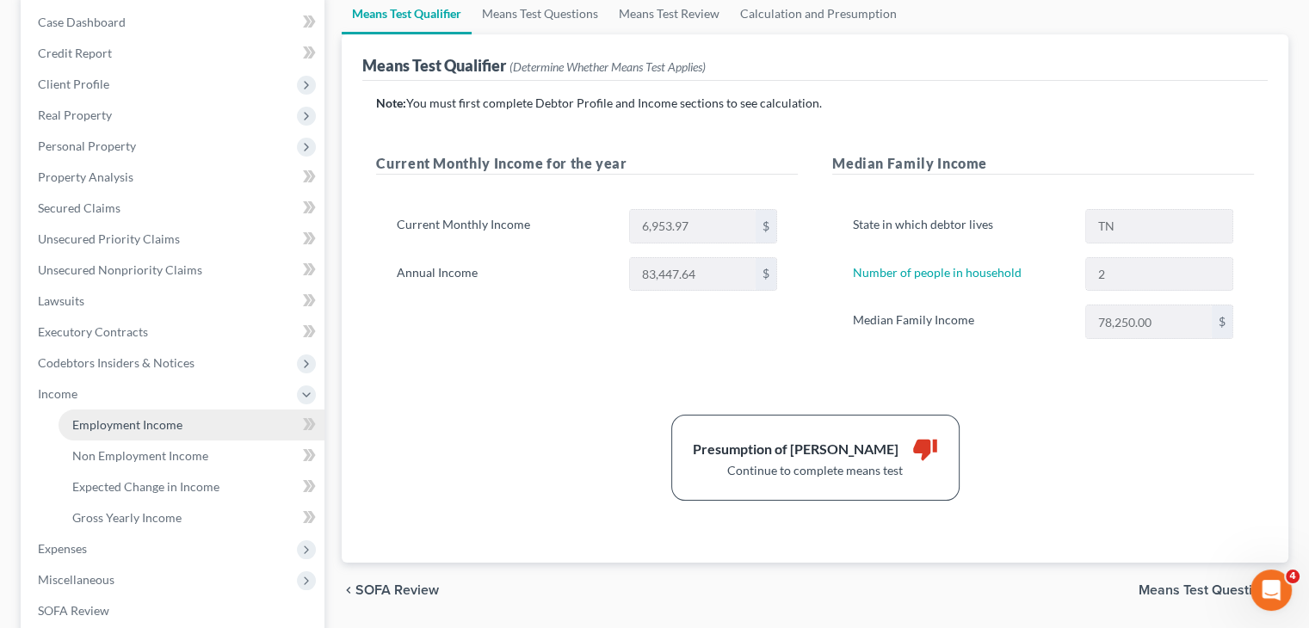
click at [147, 428] on span "Employment Income" at bounding box center [127, 424] width 110 height 15
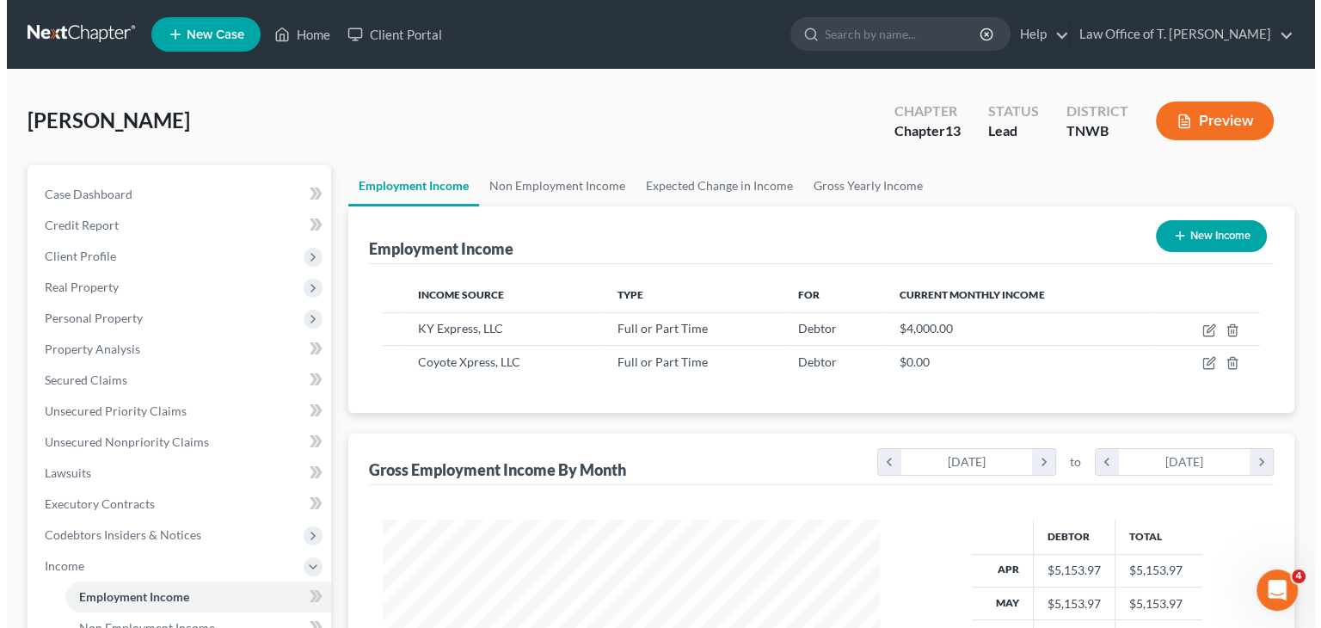
scroll to position [86, 0]
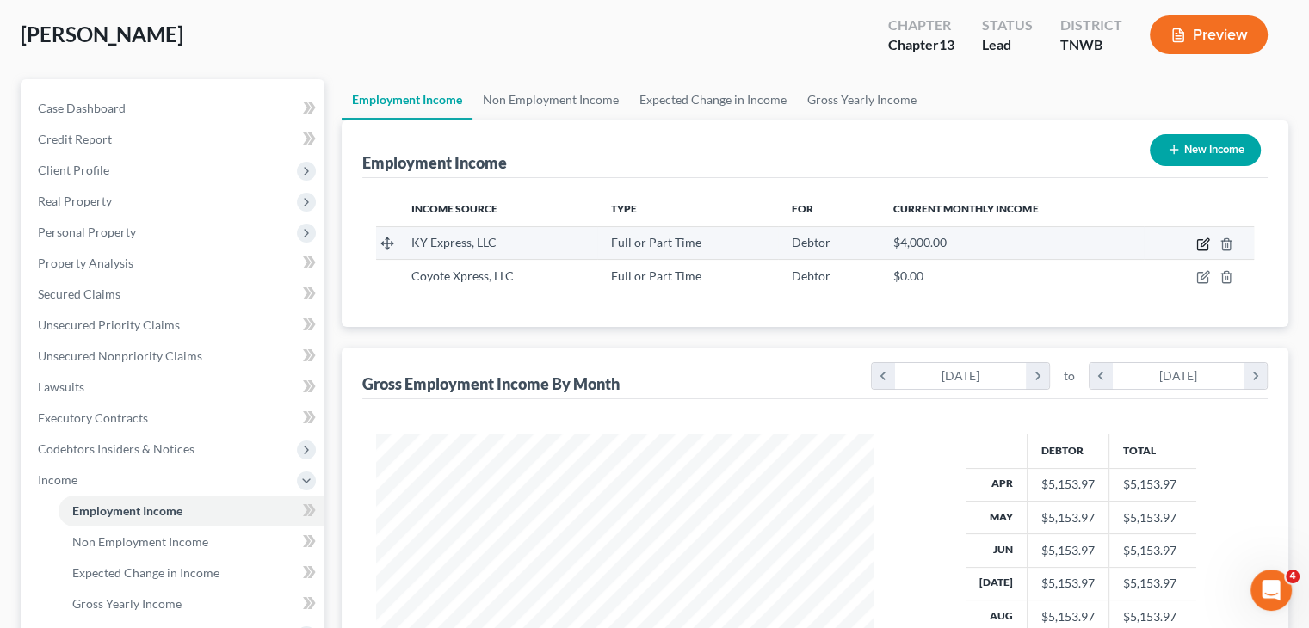
click at [1201, 242] on icon "button" at bounding box center [1204, 242] width 8 height 8
select select "0"
select select "18"
select select "0"
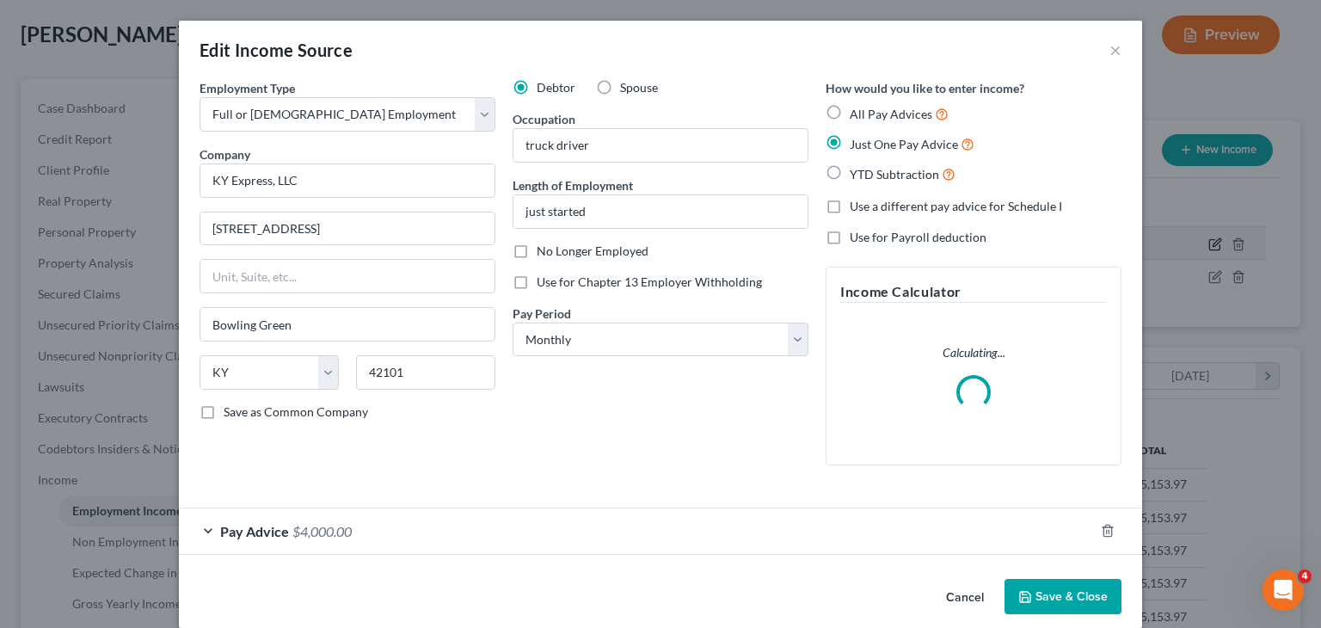
scroll to position [306, 537]
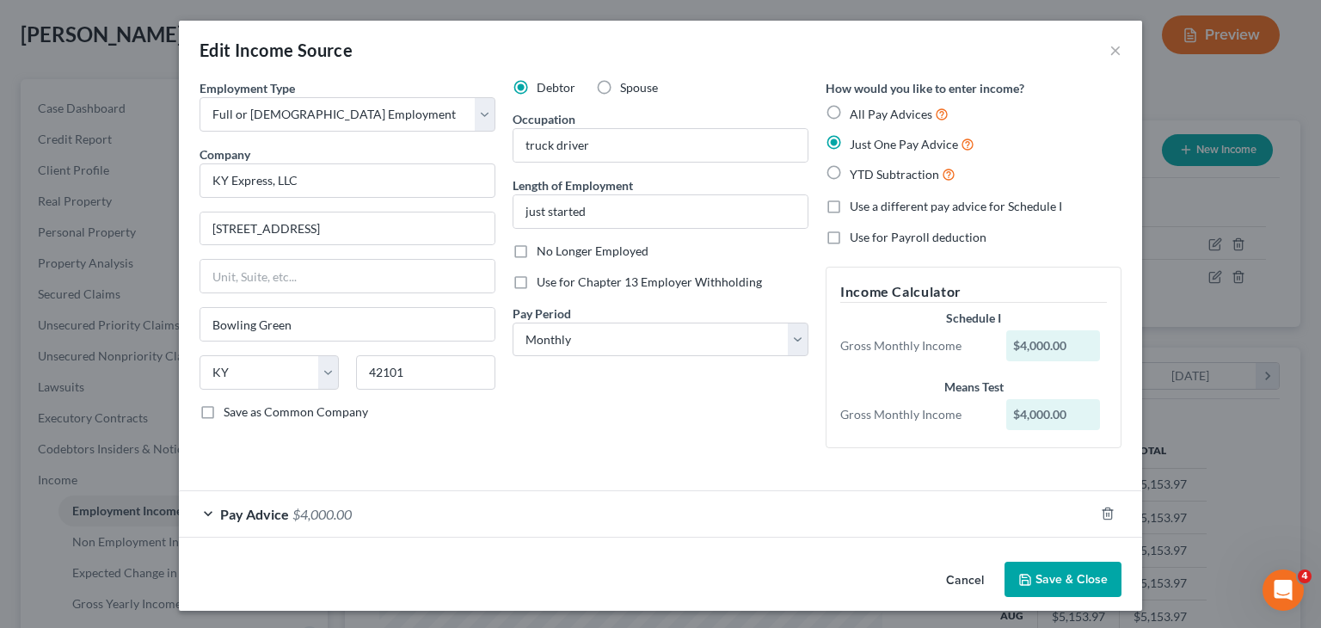
click at [850, 174] on label "YTD Subtraction" at bounding box center [903, 174] width 106 height 20
click at [857, 174] on input "YTD Subtraction" at bounding box center [862, 169] width 11 height 11
radio input "true"
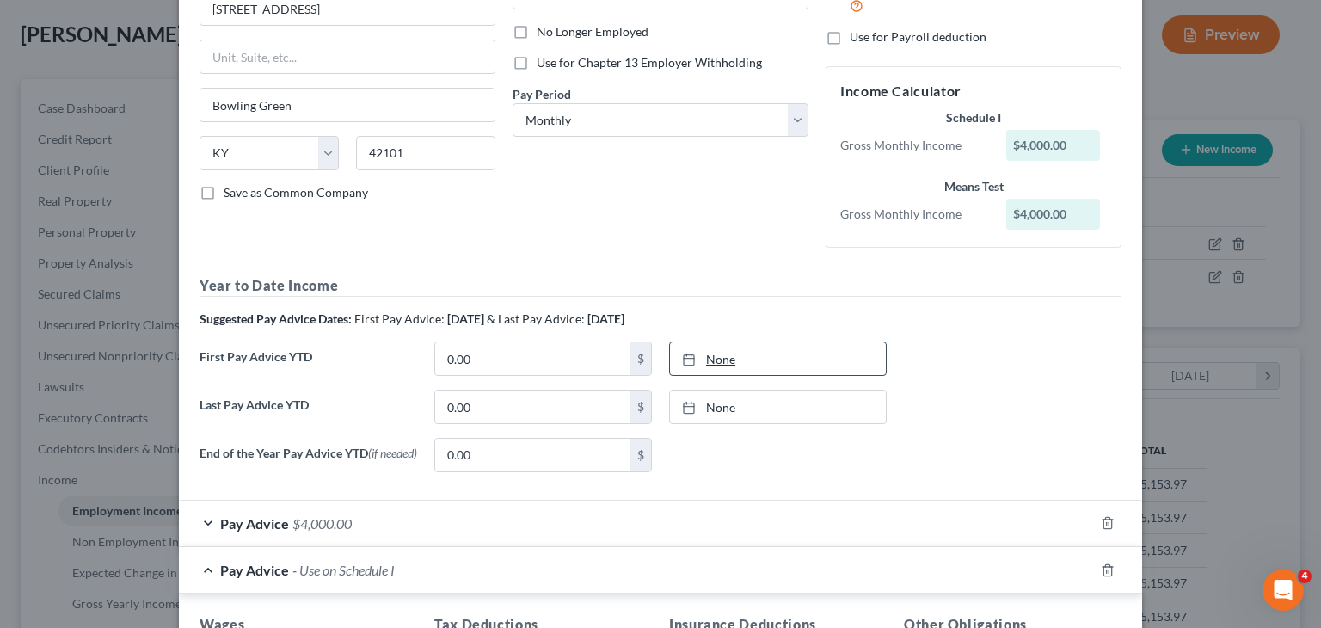
scroll to position [258, 0]
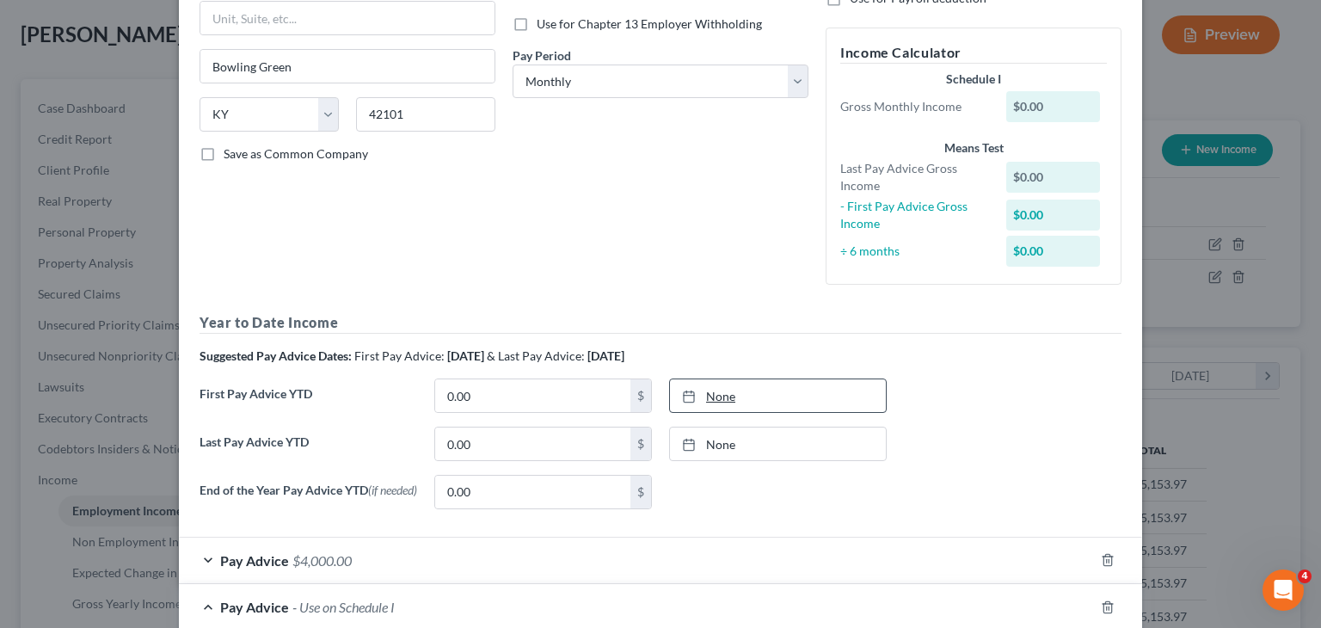
click at [716, 403] on link "None" at bounding box center [778, 395] width 216 height 33
type input "[DATE]"
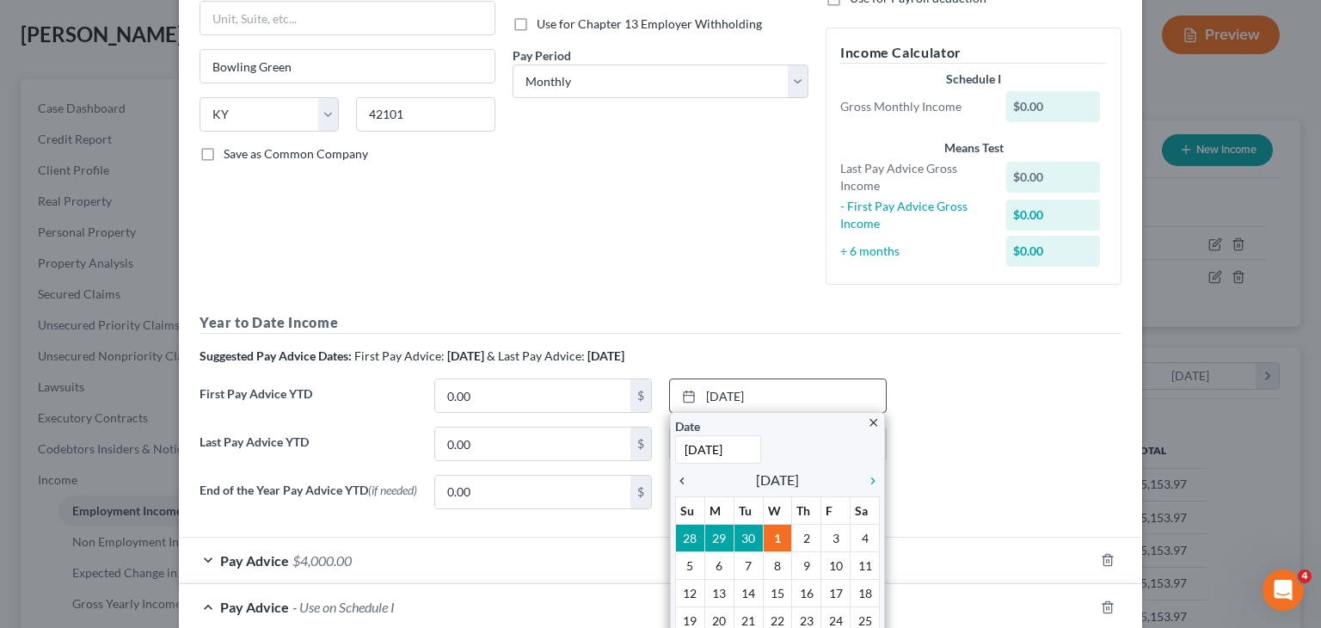
click at [677, 483] on icon "chevron_left" at bounding box center [686, 481] width 22 height 14
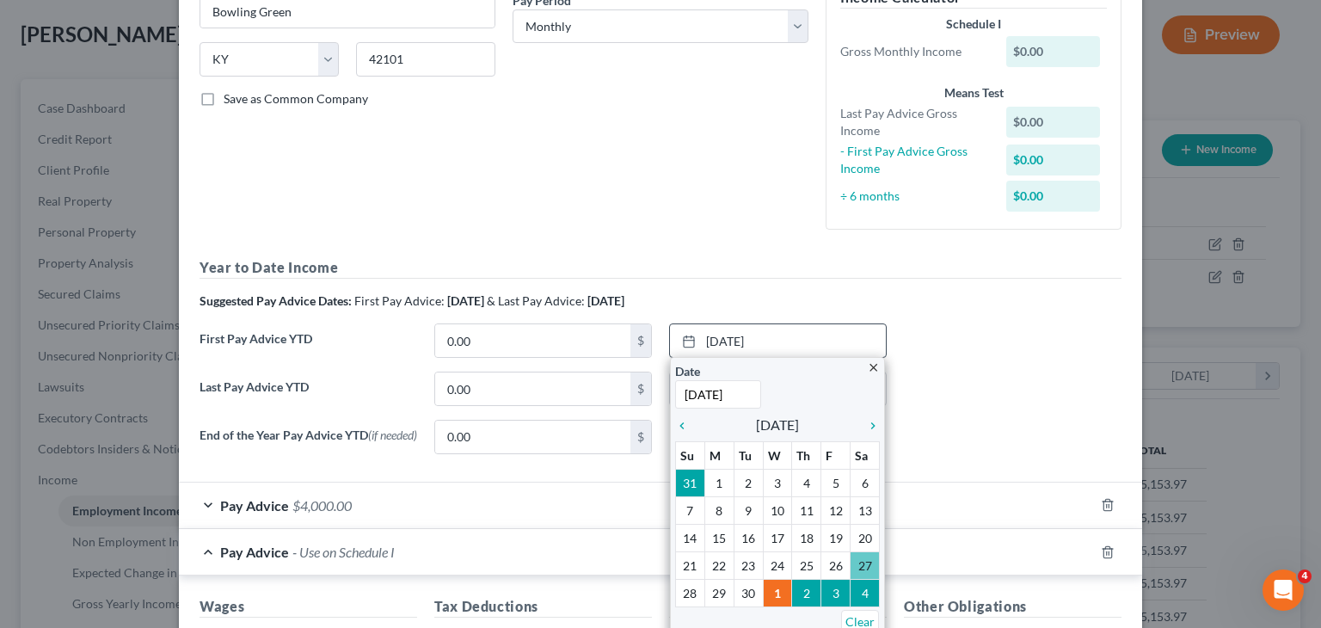
scroll to position [344, 0]
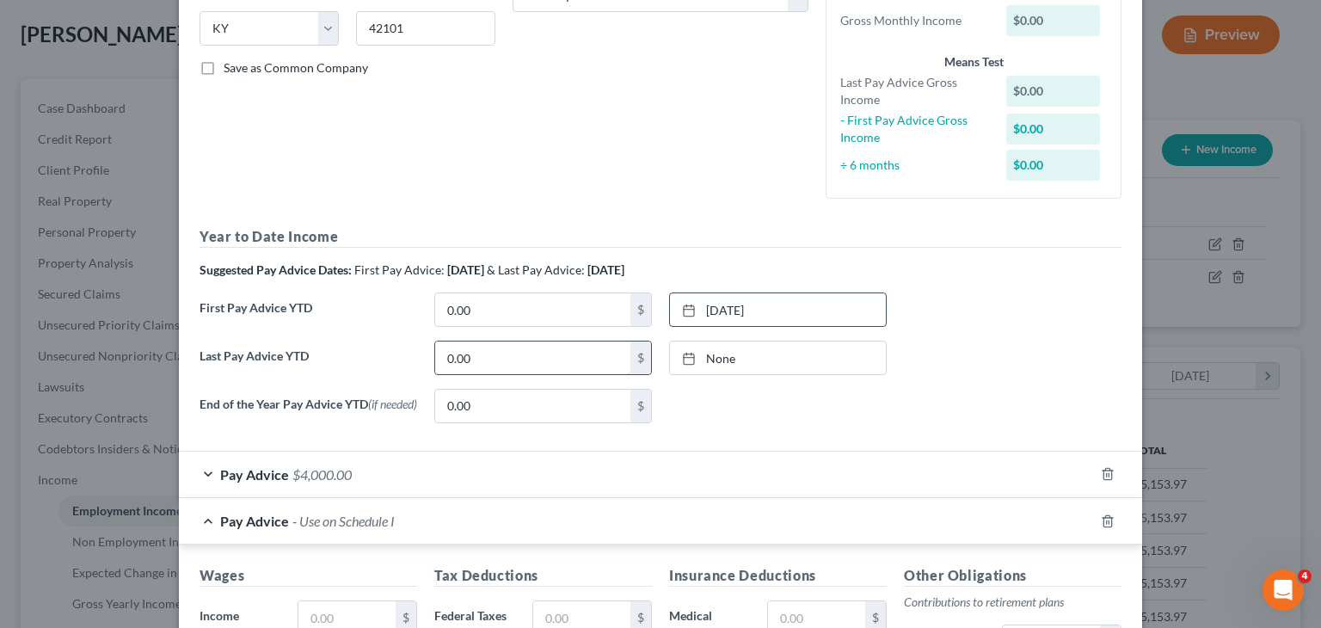
click at [475, 360] on input "0.00" at bounding box center [532, 358] width 195 height 33
type input "1,000.00"
click at [716, 357] on link "None" at bounding box center [778, 358] width 216 height 33
type input "[DATE]"
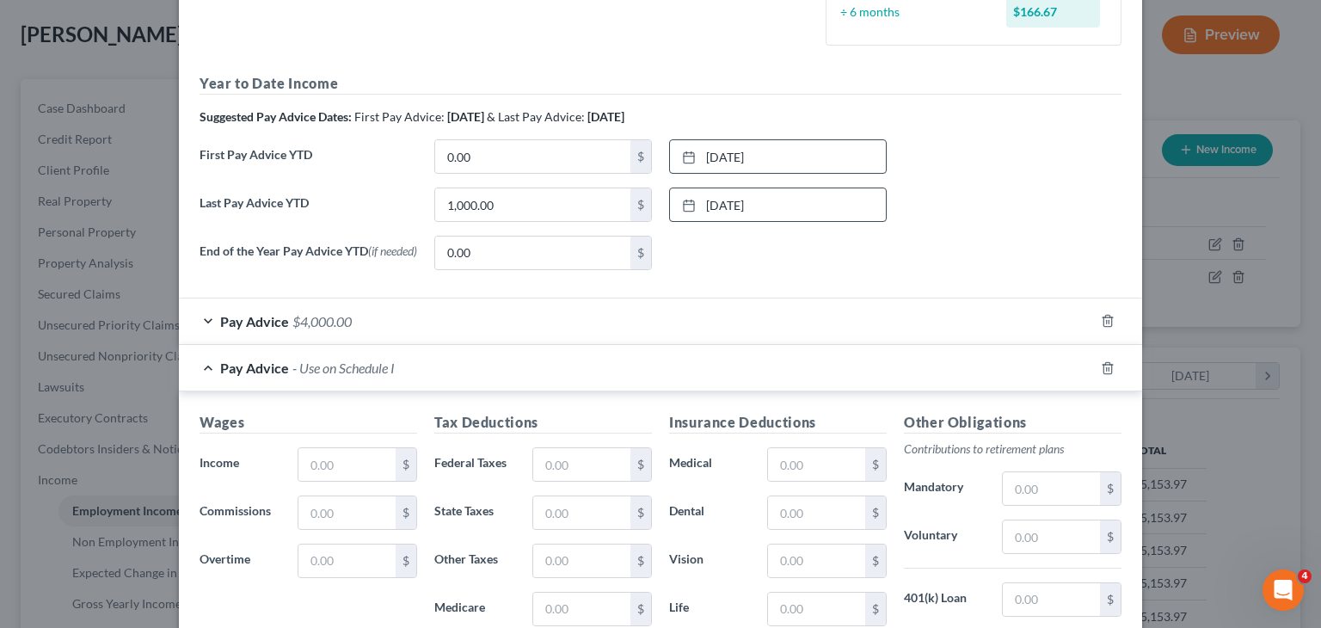
scroll to position [516, 0]
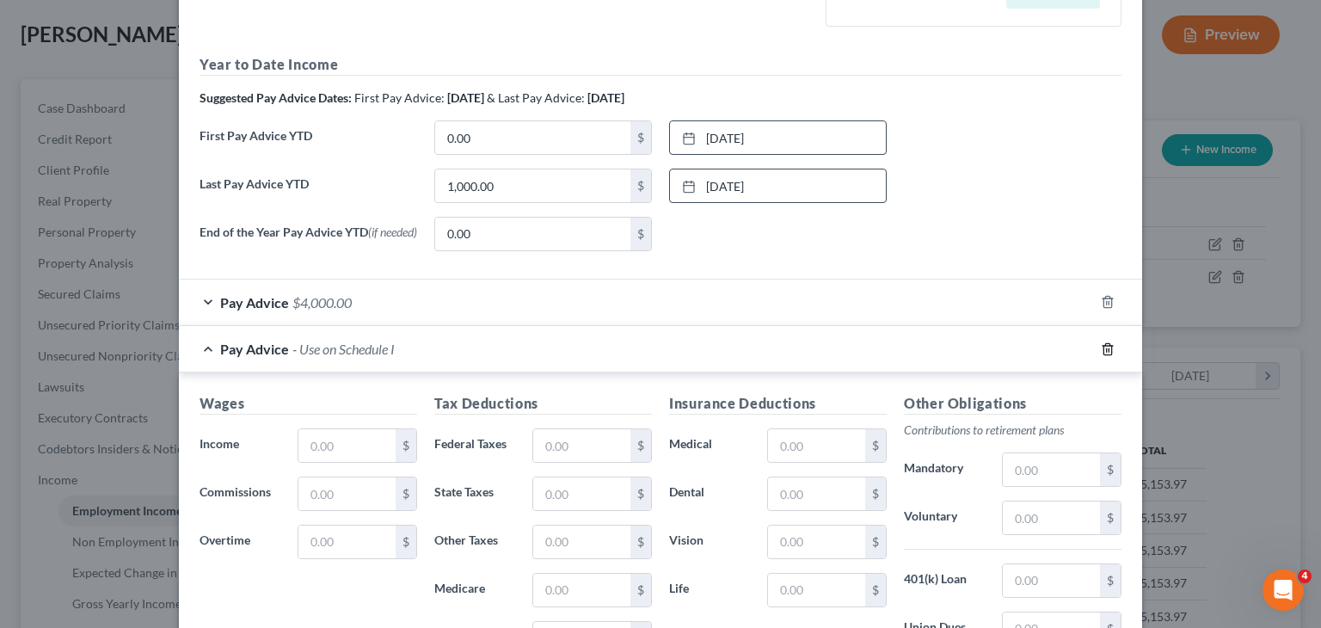
click at [1107, 351] on line "button" at bounding box center [1107, 349] width 0 height 3
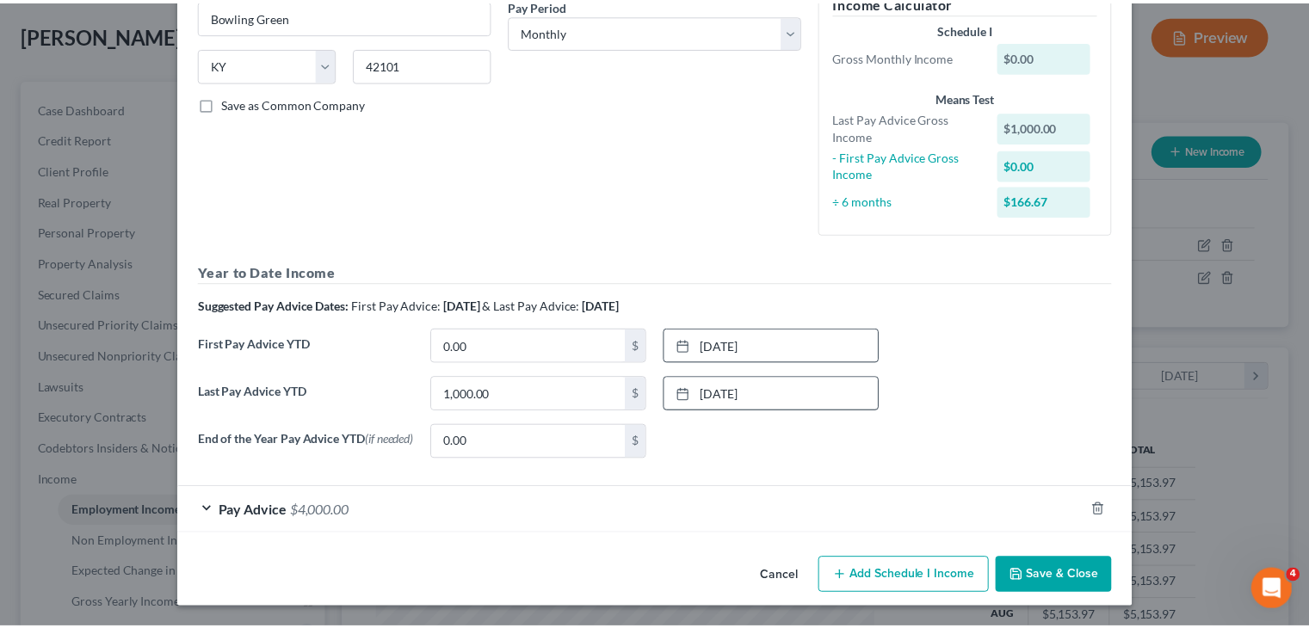
scroll to position [311, 0]
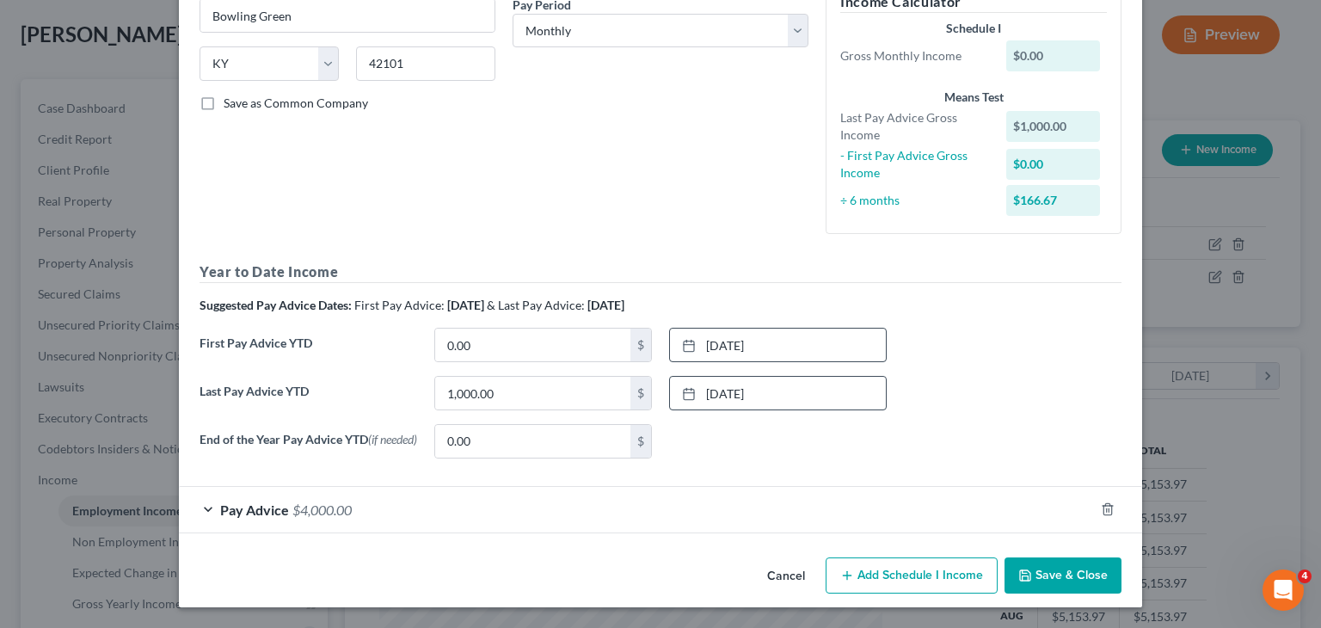
click at [1099, 579] on button "Save & Close" at bounding box center [1063, 575] width 117 height 36
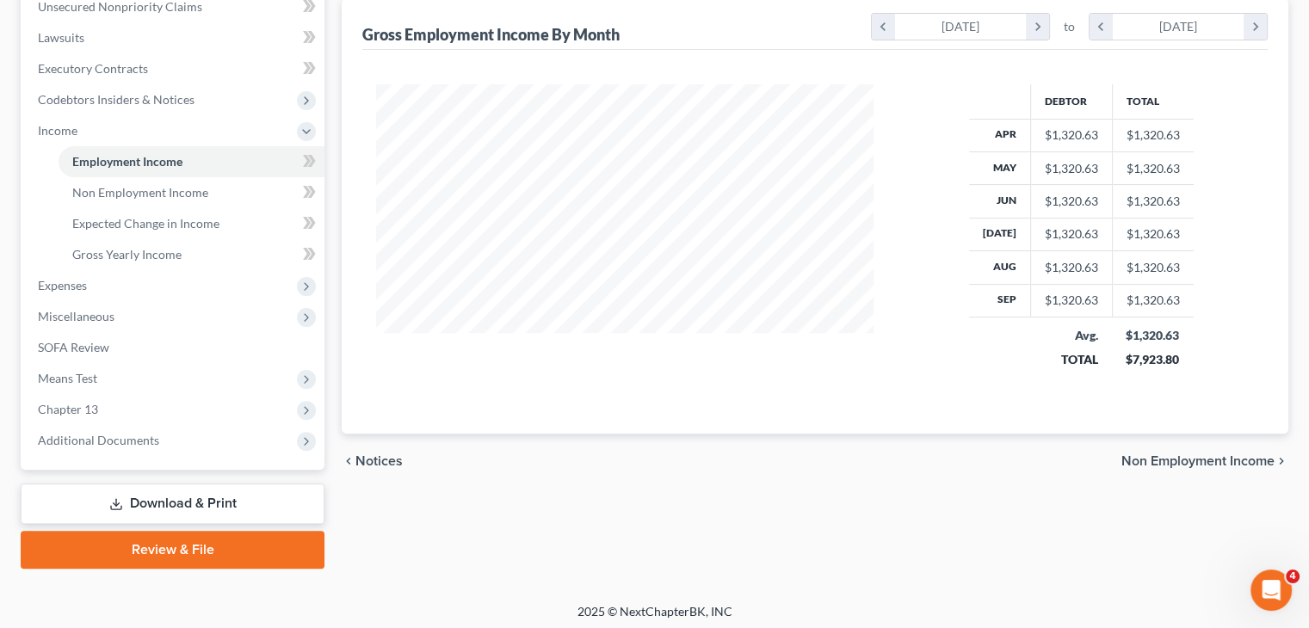
scroll to position [440, 0]
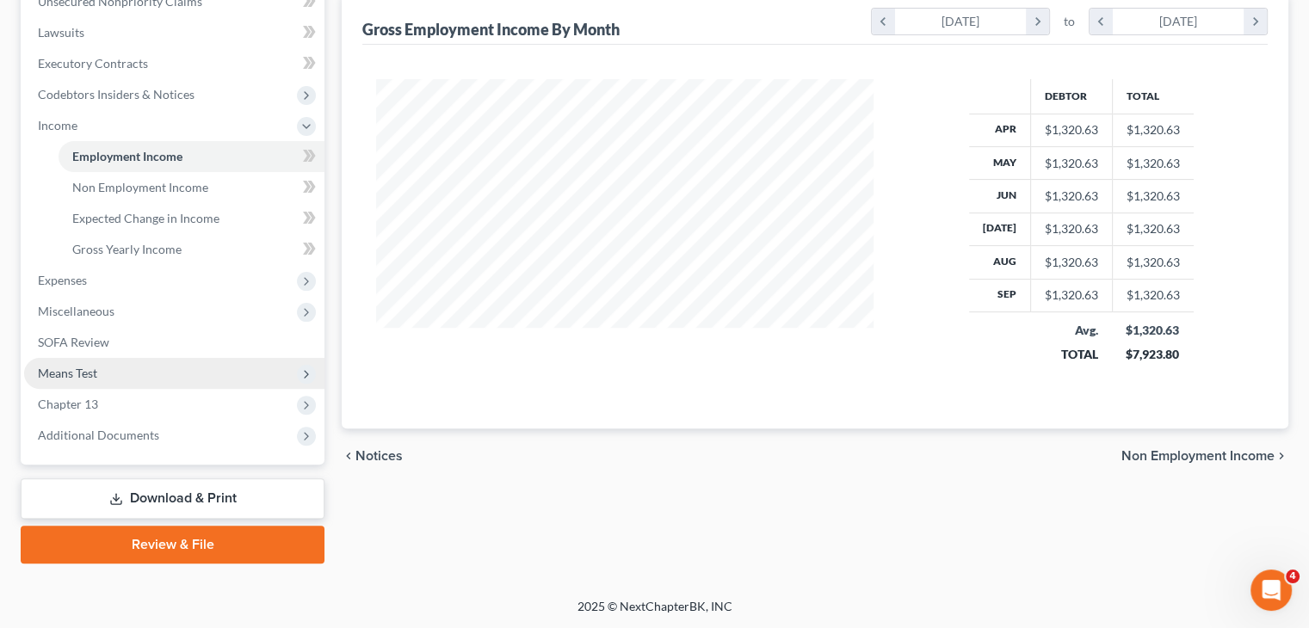
click at [89, 376] on span "Means Test" at bounding box center [67, 373] width 59 height 15
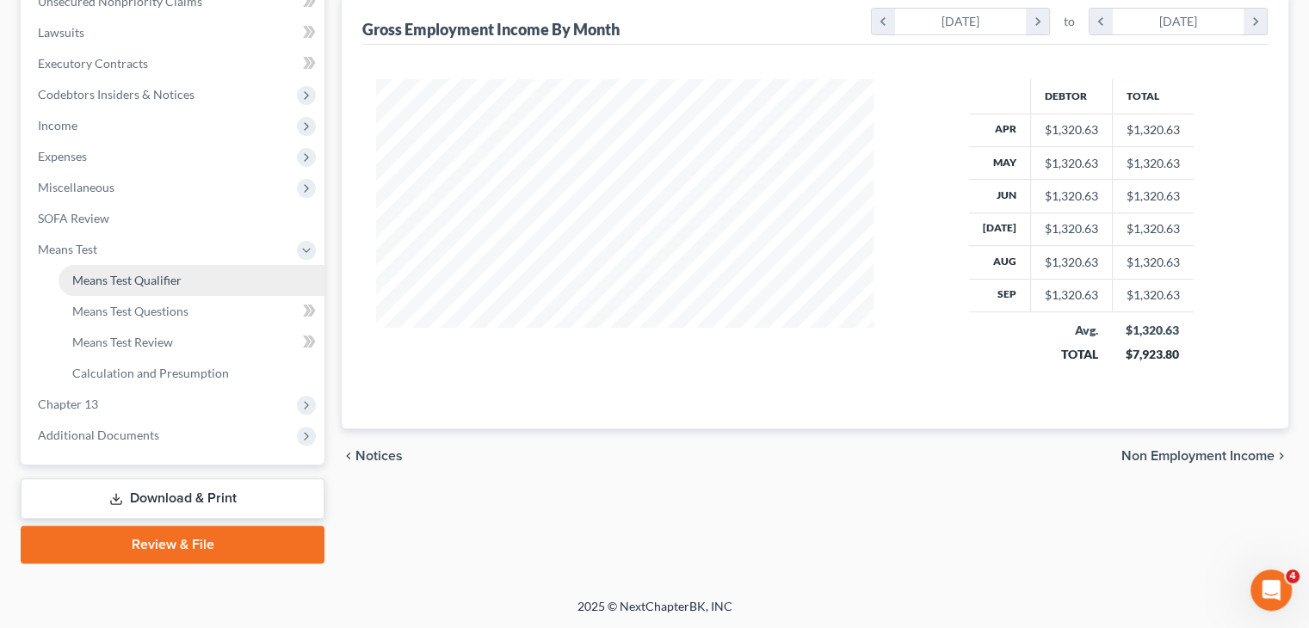
click at [138, 280] on span "Means Test Qualifier" at bounding box center [126, 280] width 109 height 15
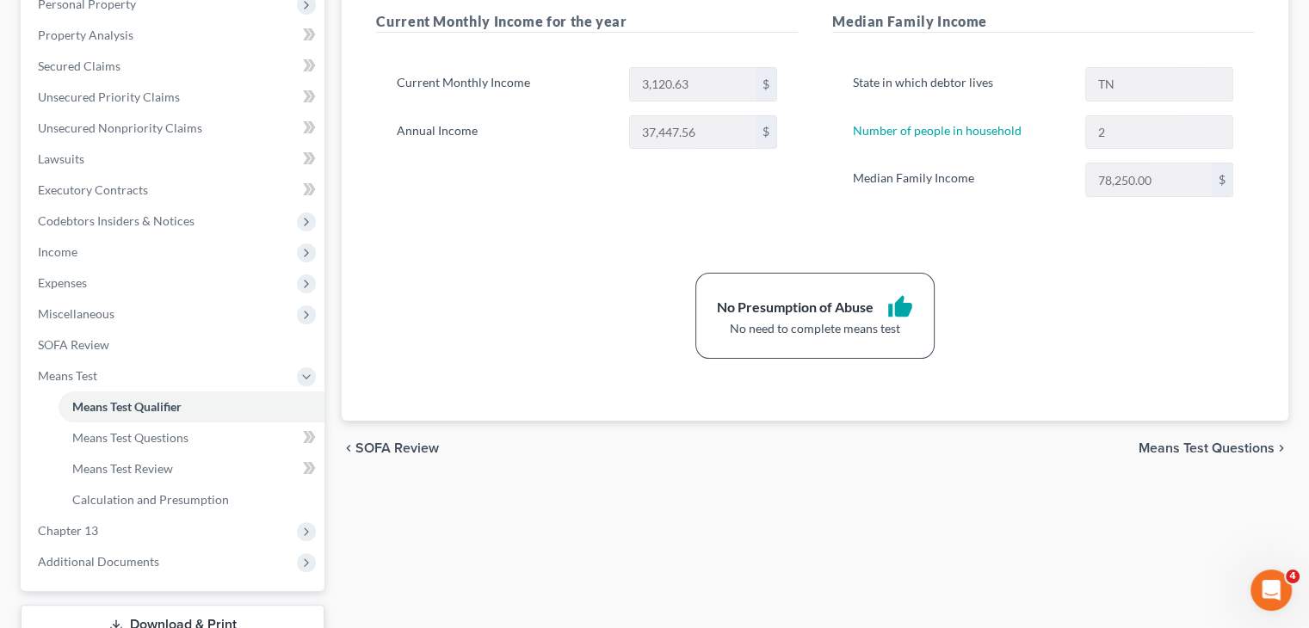
scroll to position [344, 0]
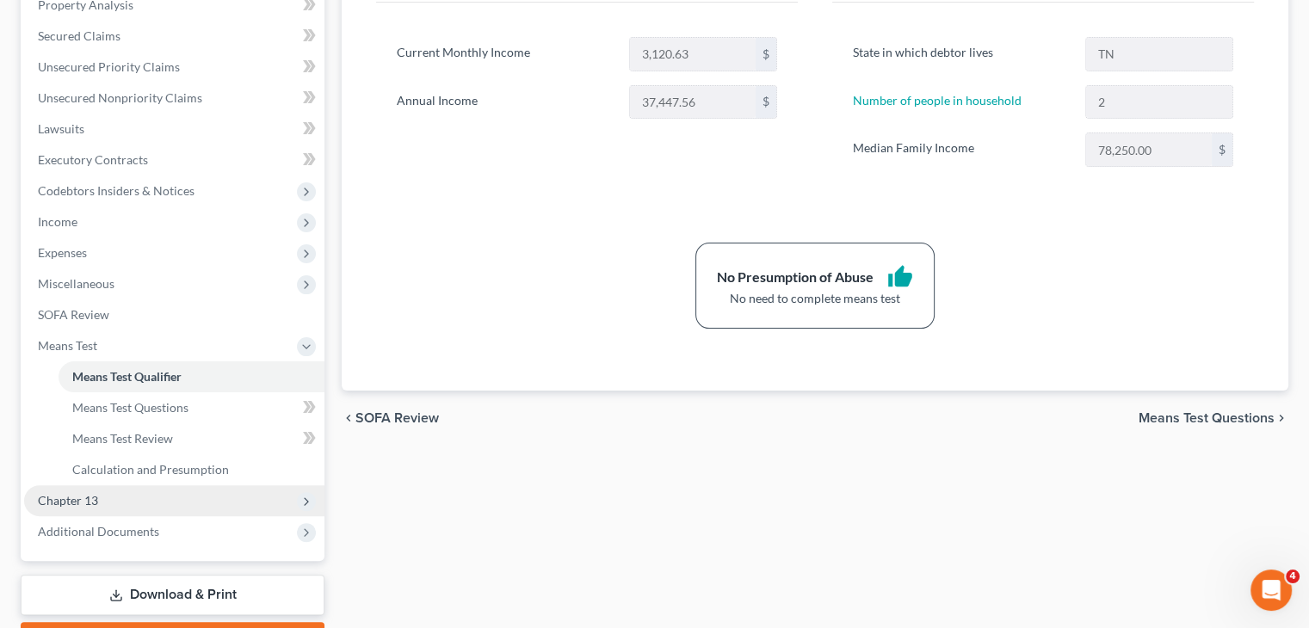
click at [83, 500] on span "Chapter 13" at bounding box center [68, 500] width 60 height 15
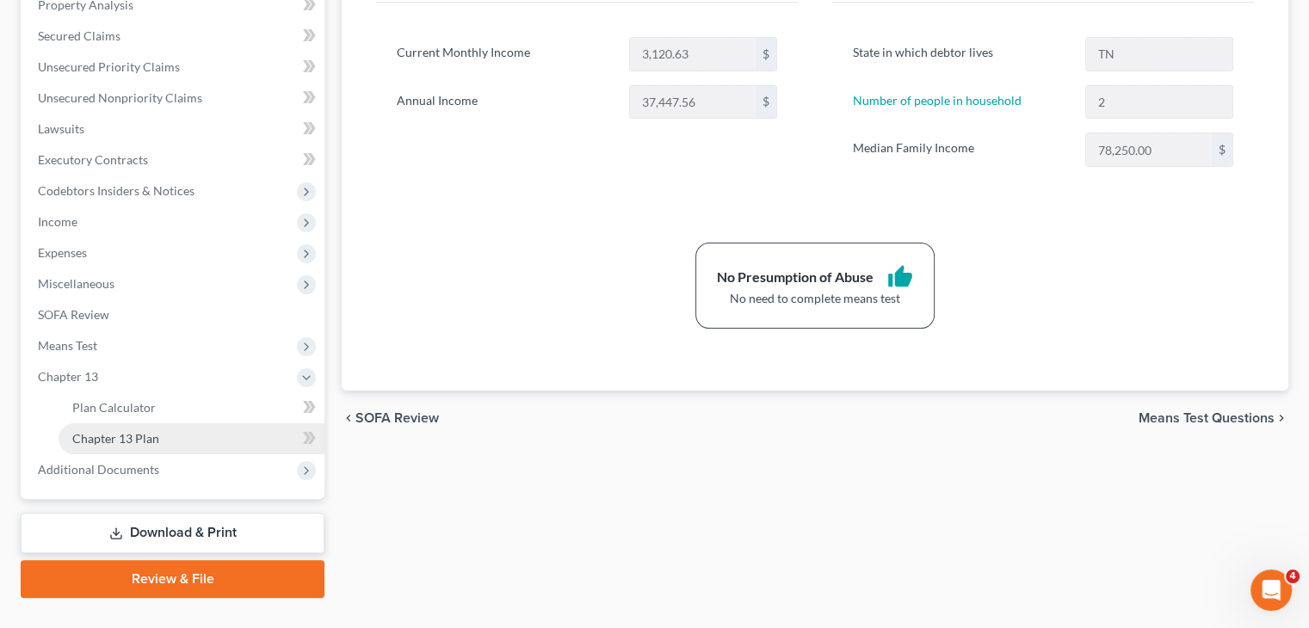
click at [151, 440] on span "Chapter 13 Plan" at bounding box center [115, 438] width 87 height 15
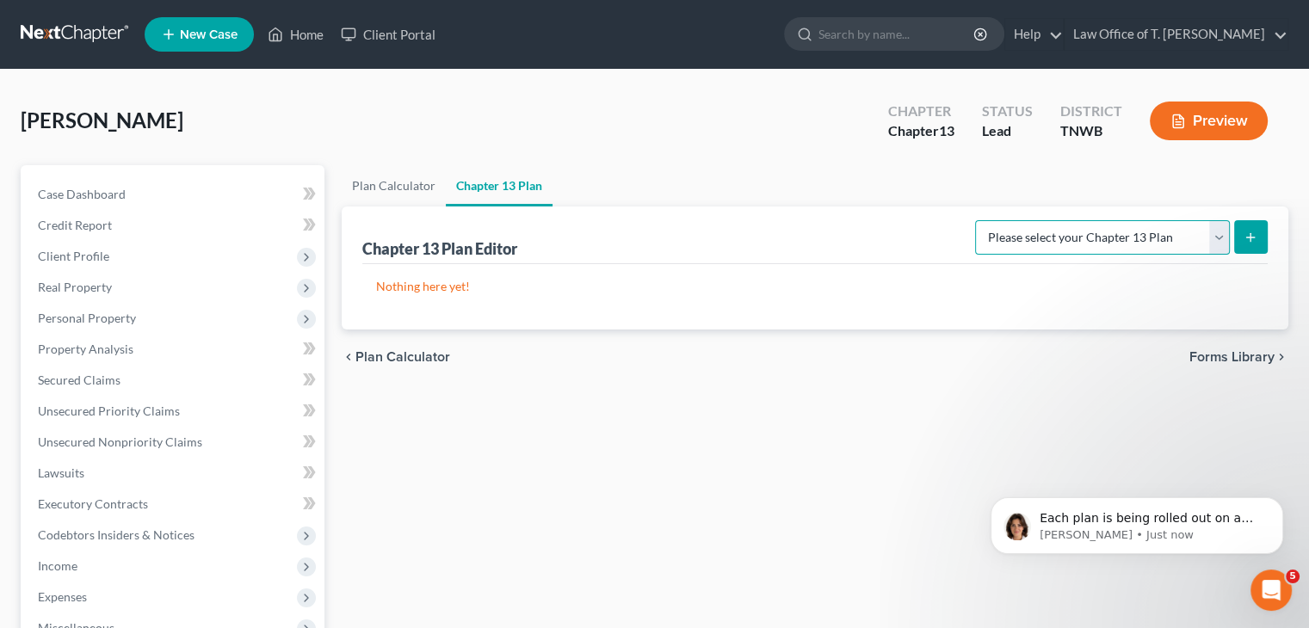
click at [1215, 234] on select "Please select your Chapter 13 Plan National Form Plan - Official Form 113 [US_S…" at bounding box center [1102, 237] width 255 height 34
select select "1"
click at [977, 220] on select "Please select your Chapter 13 Plan National Form Plan - Official Form 113 [US_S…" at bounding box center [1102, 237] width 255 height 34
click at [1257, 232] on button "submit" at bounding box center [1251, 237] width 34 height 34
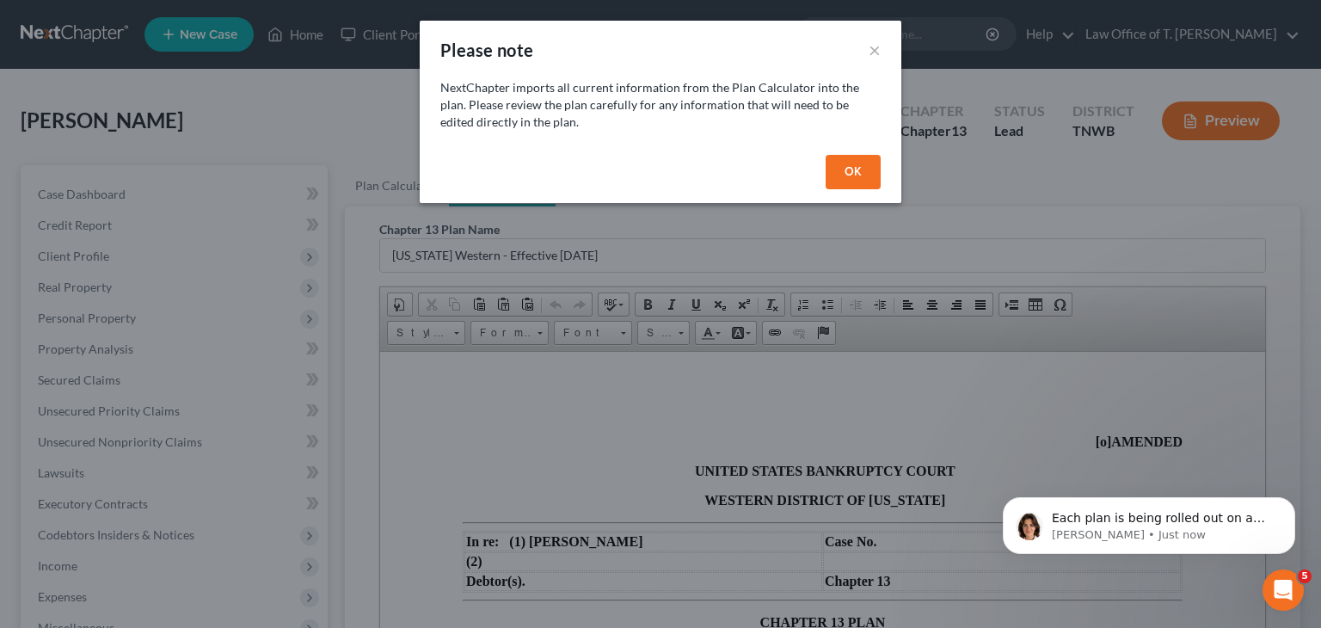
click at [853, 176] on button "OK" at bounding box center [853, 172] width 55 height 34
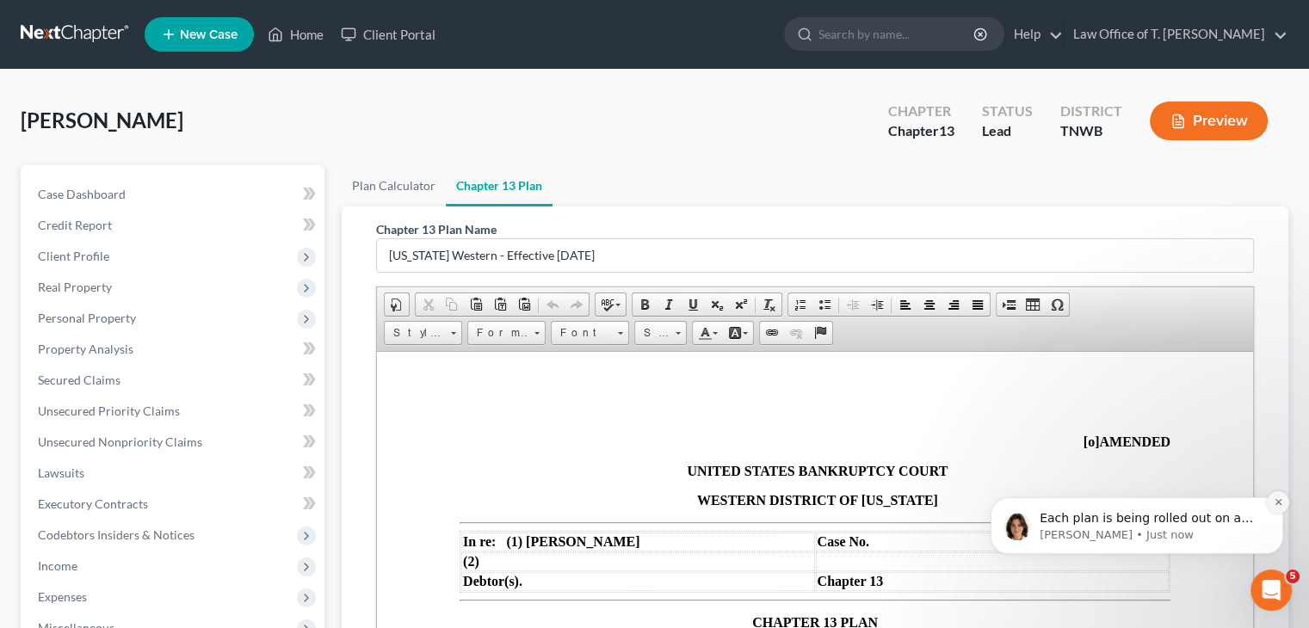
click at [1280, 508] on button "Dismiss notification" at bounding box center [1277, 502] width 22 height 22
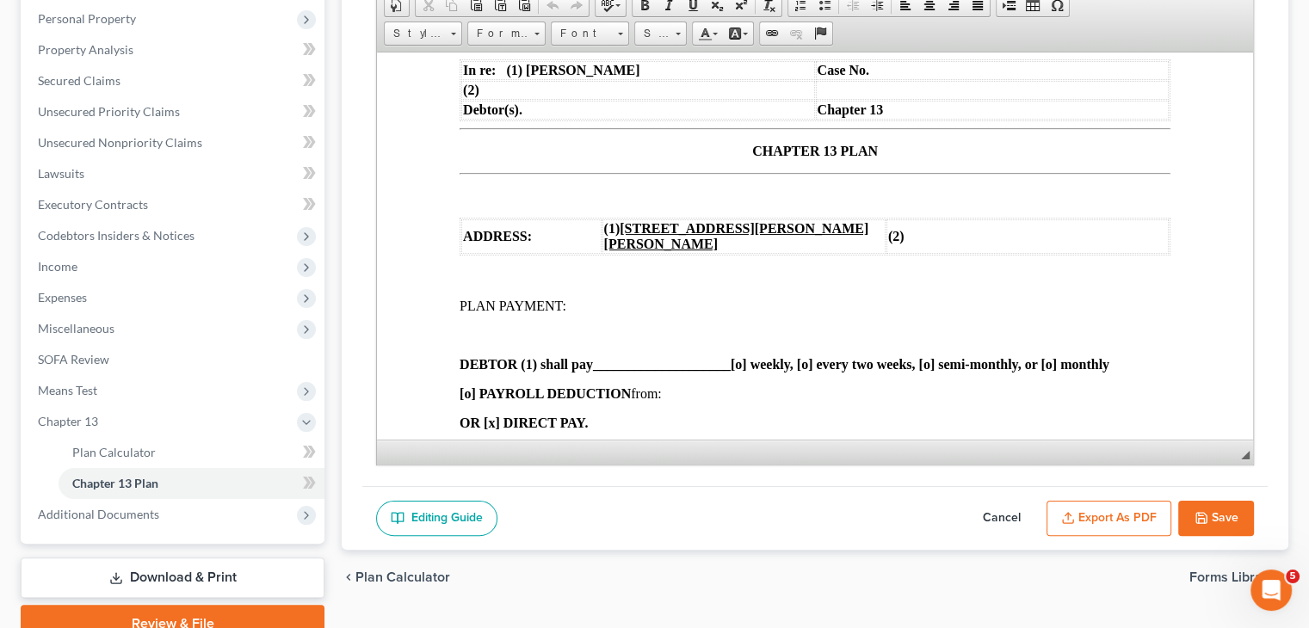
scroll to position [258, 0]
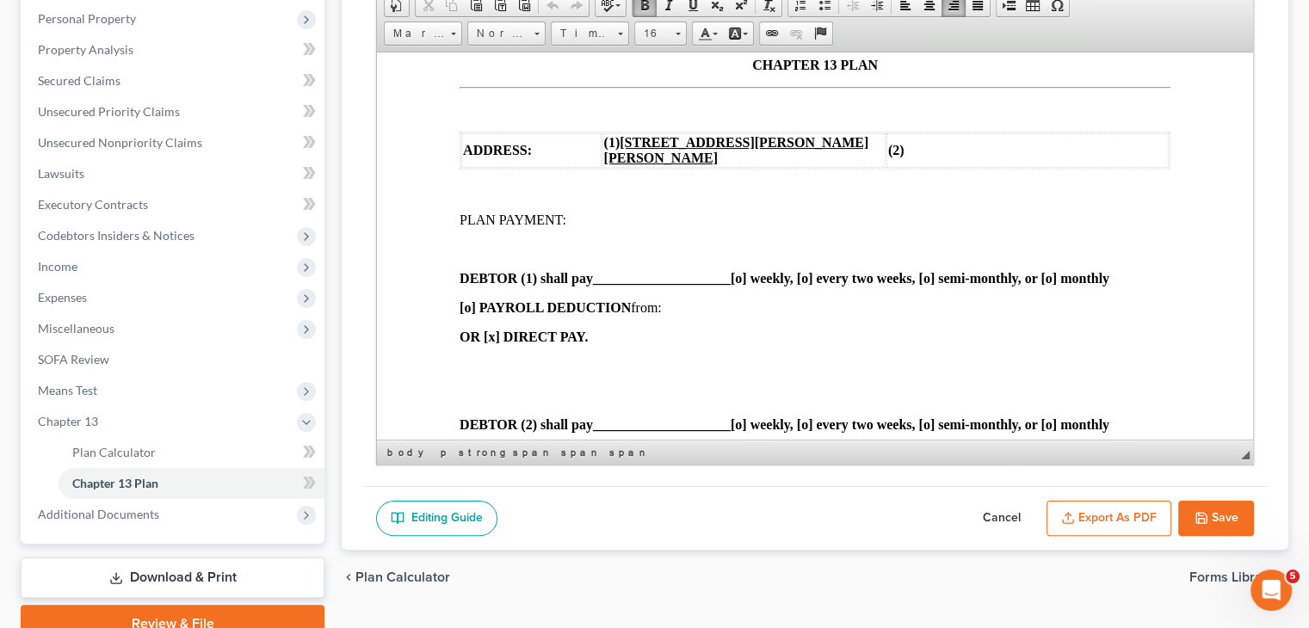
click at [596, 276] on span "____________________" at bounding box center [662, 277] width 138 height 15
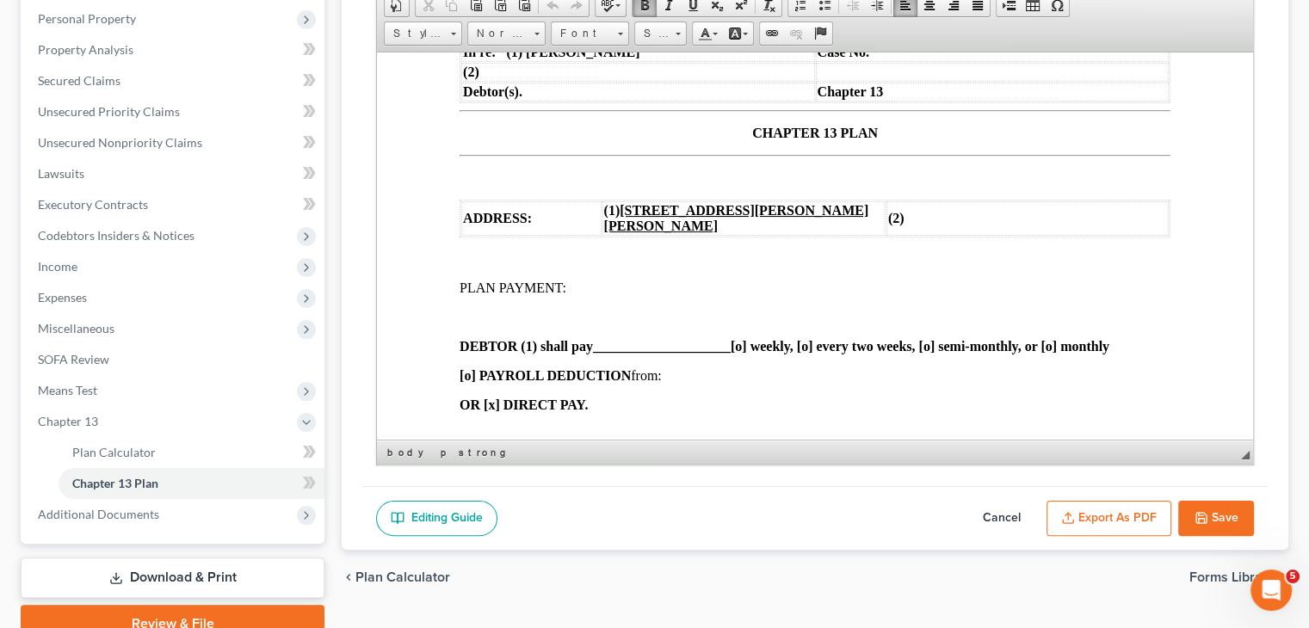
scroll to position [172, 0]
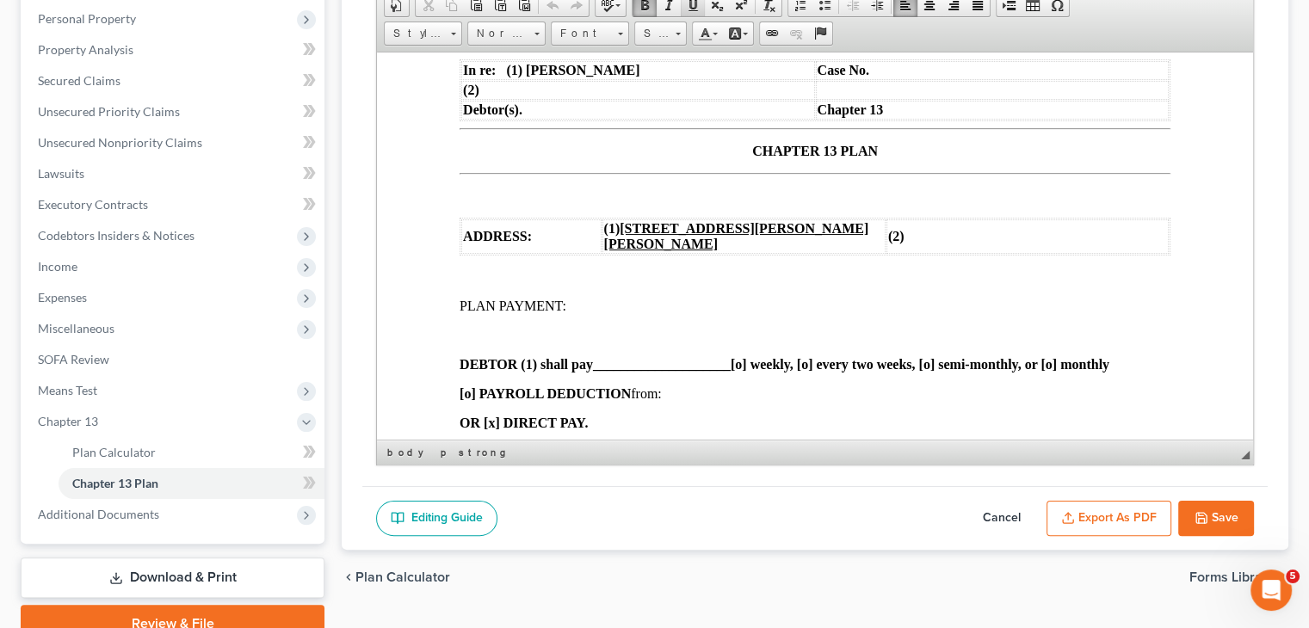
click at [690, 4] on span at bounding box center [693, 5] width 14 height 14
click at [996, 365] on strong "DEBTOR (1) shall pay $2,339.00 ___ [o] weekly, [o] every two weeks, [o] semi-mo…" at bounding box center [753, 363] width 588 height 15
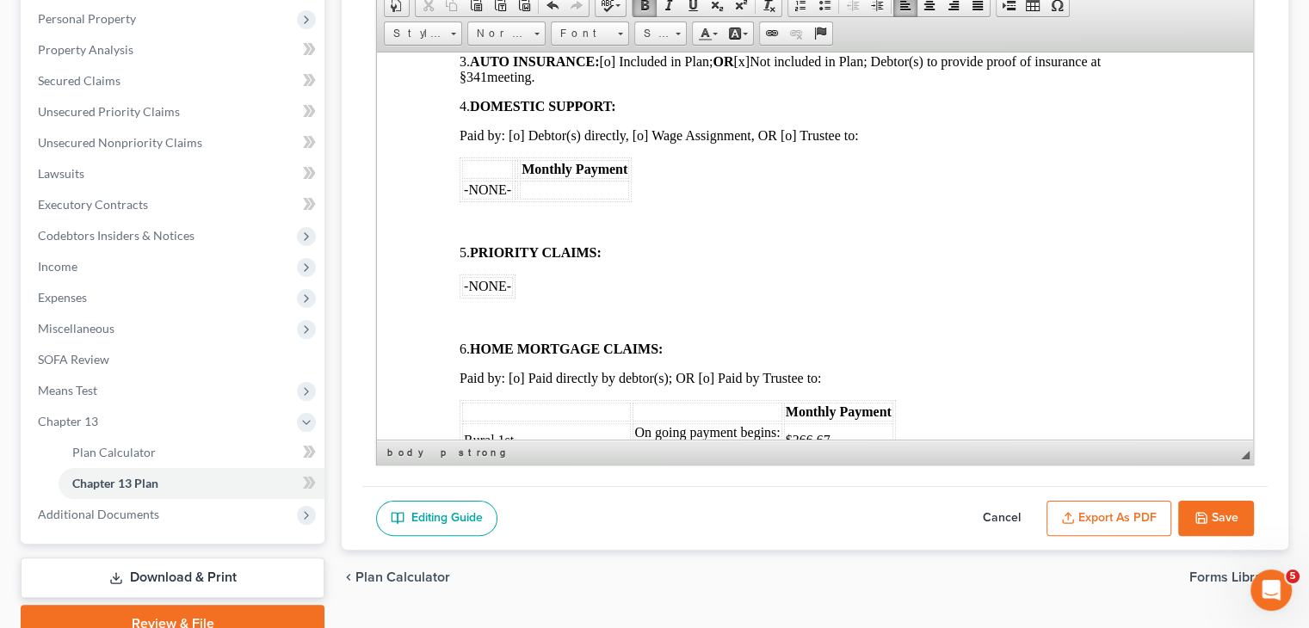
scroll to position [1032, 0]
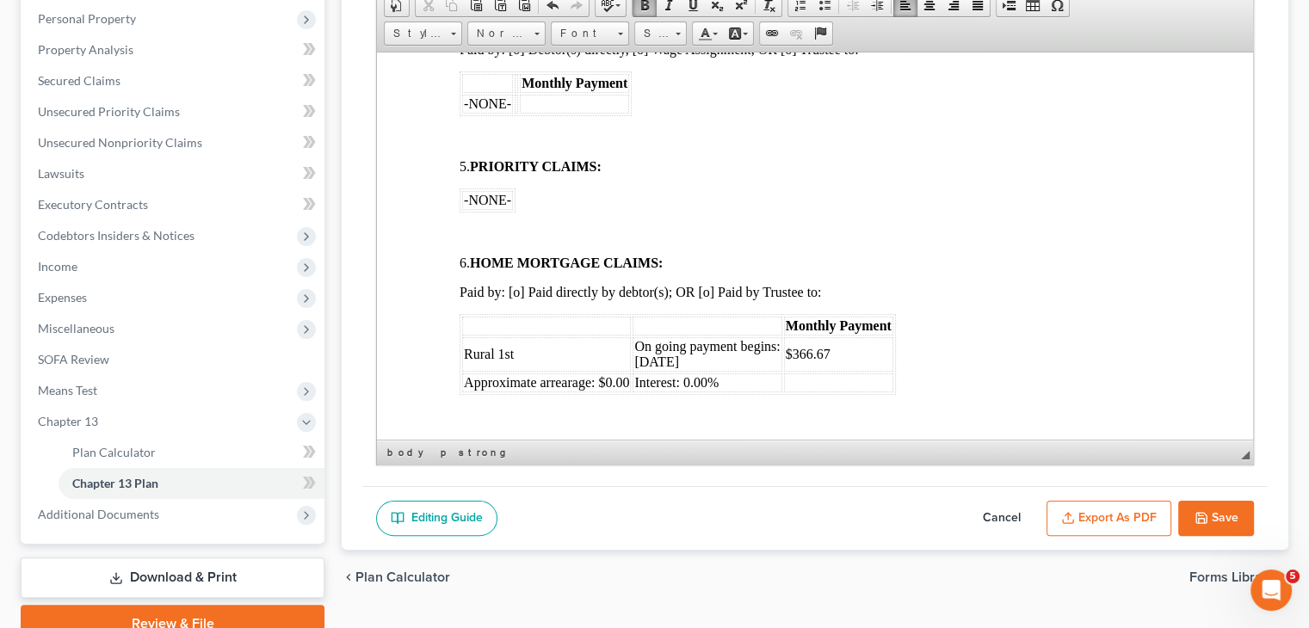
click at [832, 358] on td "$366.67" at bounding box center [838, 353] width 109 height 34
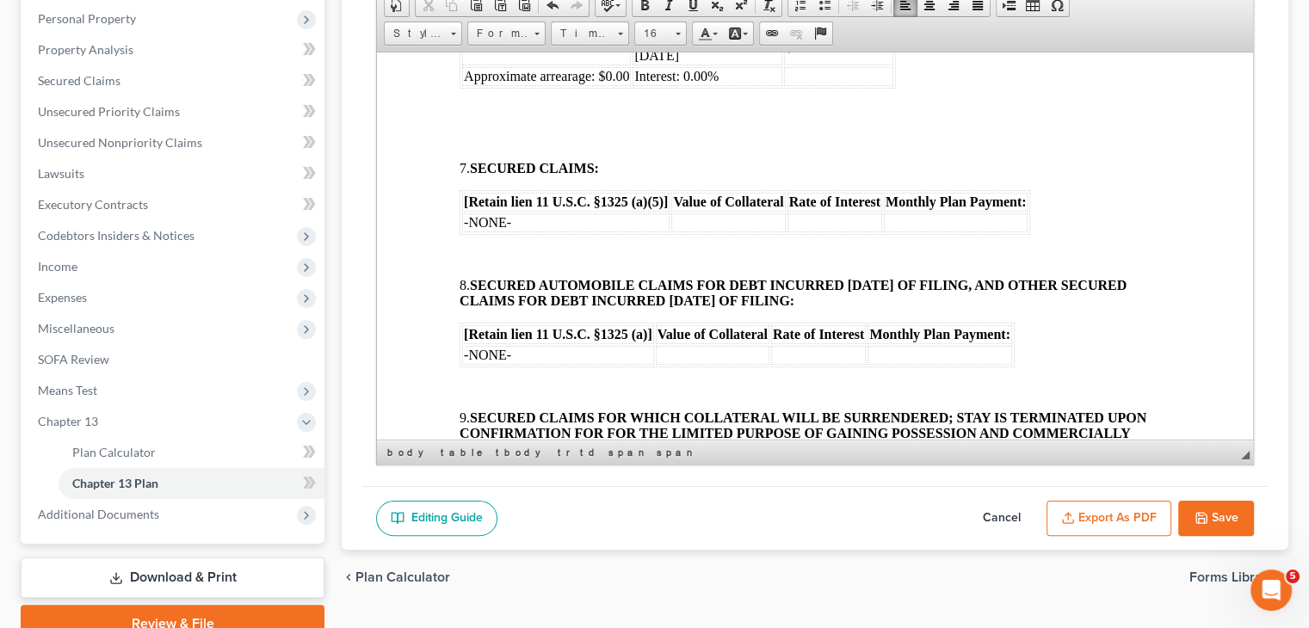
scroll to position [1377, 0]
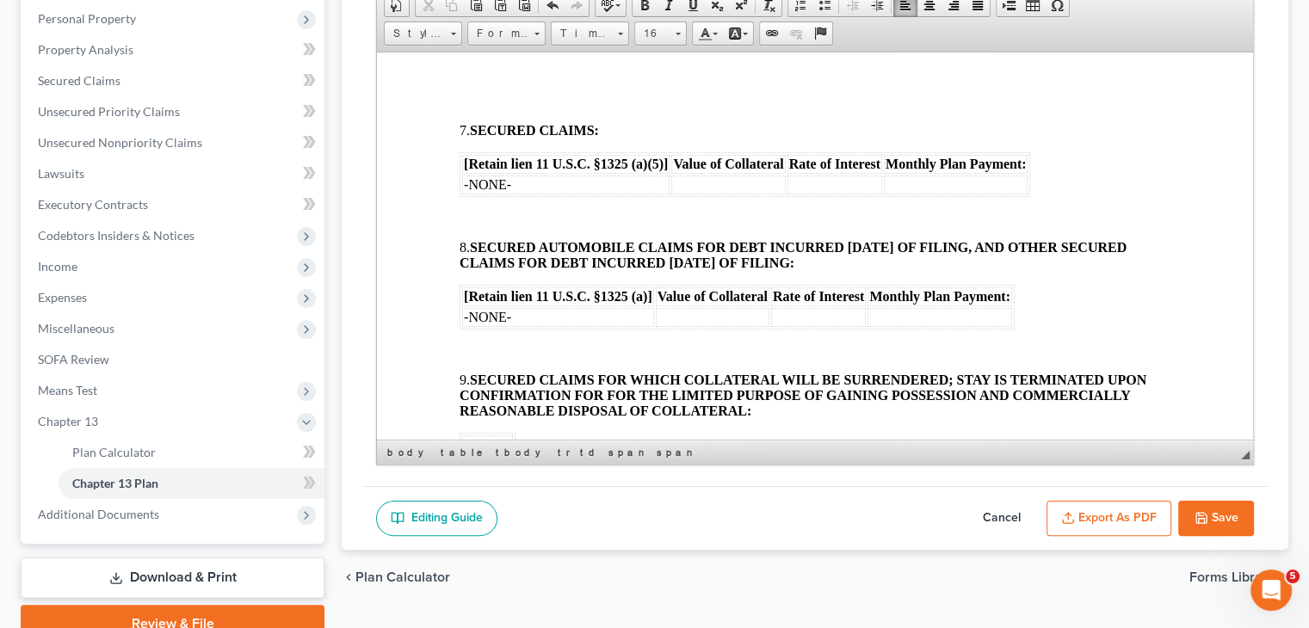
click at [537, 317] on td "-NONE-" at bounding box center [558, 316] width 192 height 19
click at [521, 183] on td "-NONE-" at bounding box center [565, 184] width 207 height 19
click at [745, 192] on td at bounding box center [728, 184] width 114 height 19
click at [841, 191] on td at bounding box center [834, 184] width 95 height 19
click at [480, 213] on p at bounding box center [814, 217] width 711 height 15
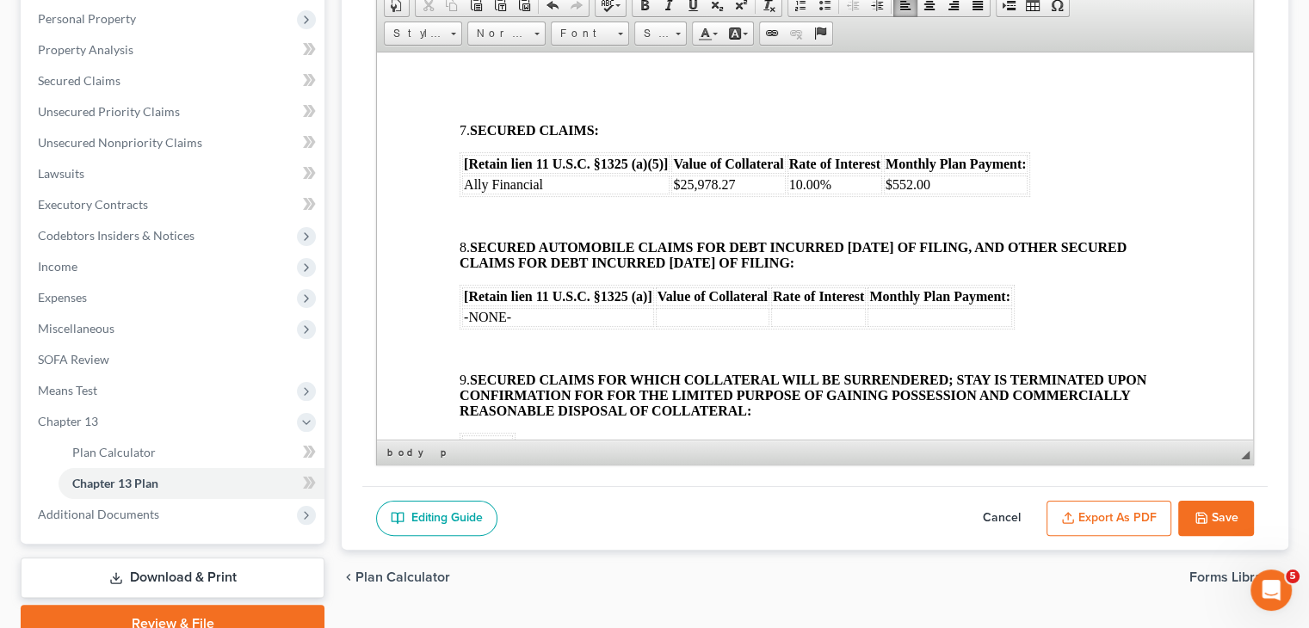
click at [945, 193] on td "$552.00" at bounding box center [956, 184] width 145 height 19
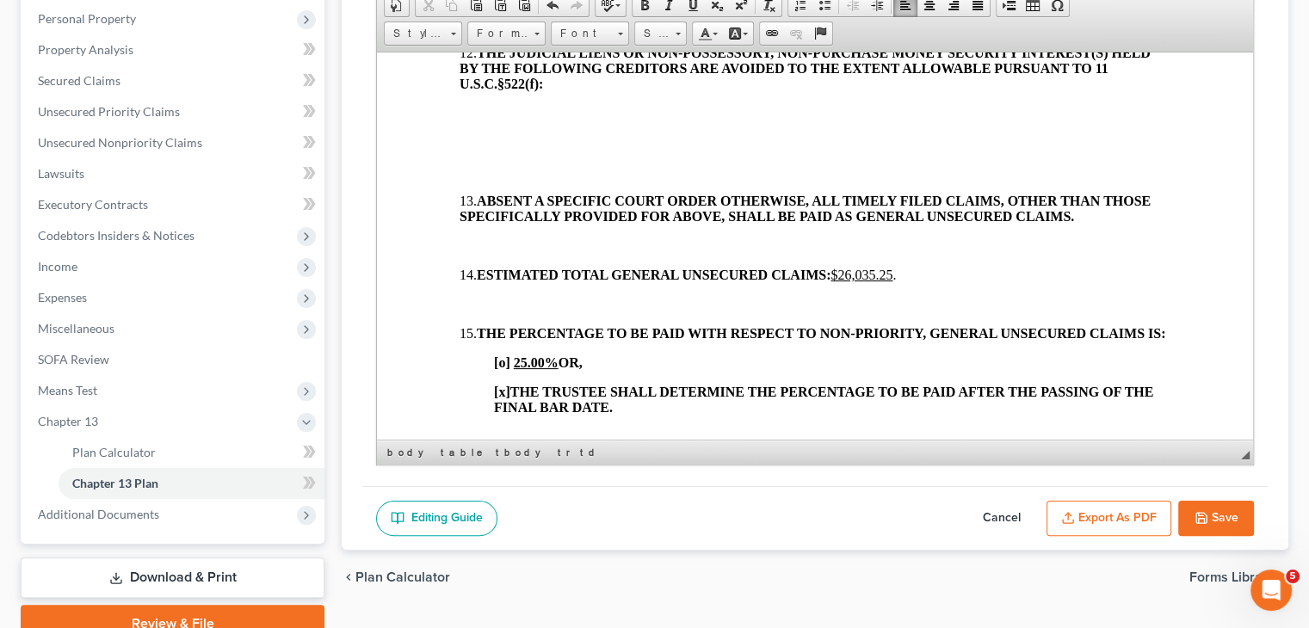
scroll to position [2151, 0]
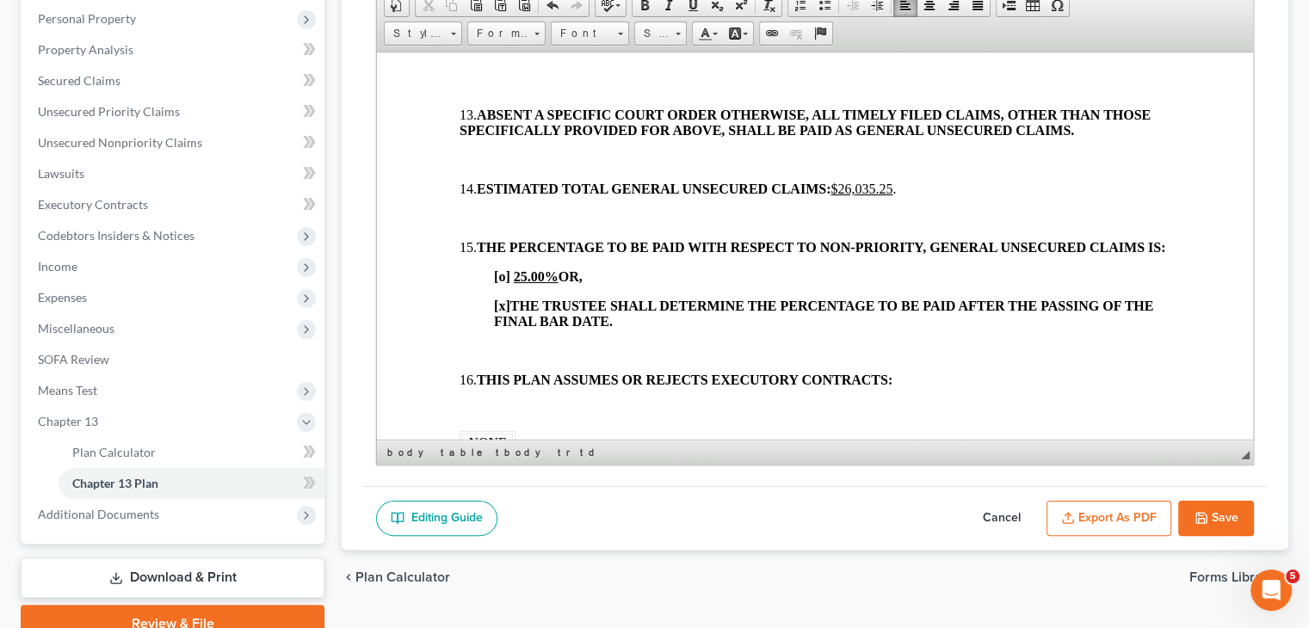
drag, startPoint x: 585, startPoint y: 298, endPoint x: 515, endPoint y: 294, distance: 69.8
click at [515, 283] on strong "[o] 25.00% OR," at bounding box center [538, 275] width 89 height 15
click at [602, 284] on p "[o] 25.00% OR," at bounding box center [832, 275] width 676 height 15
drag, startPoint x: 595, startPoint y: 299, endPoint x: 490, endPoint y: 299, distance: 105.0
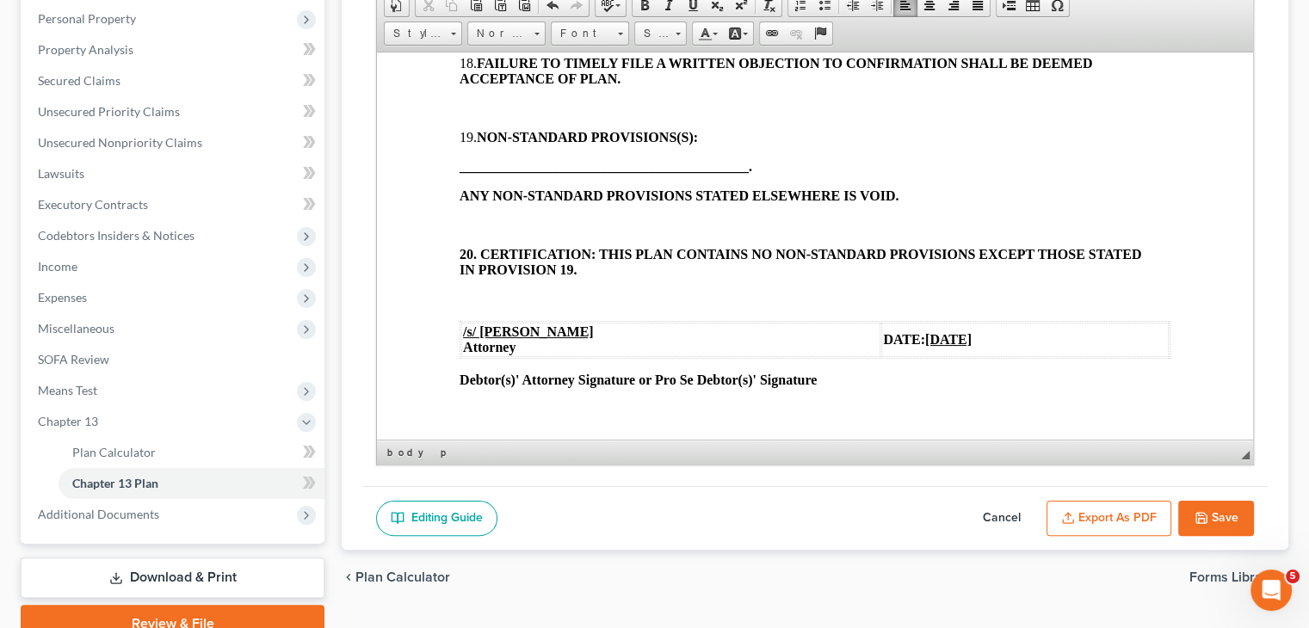
scroll to position [2667, 0]
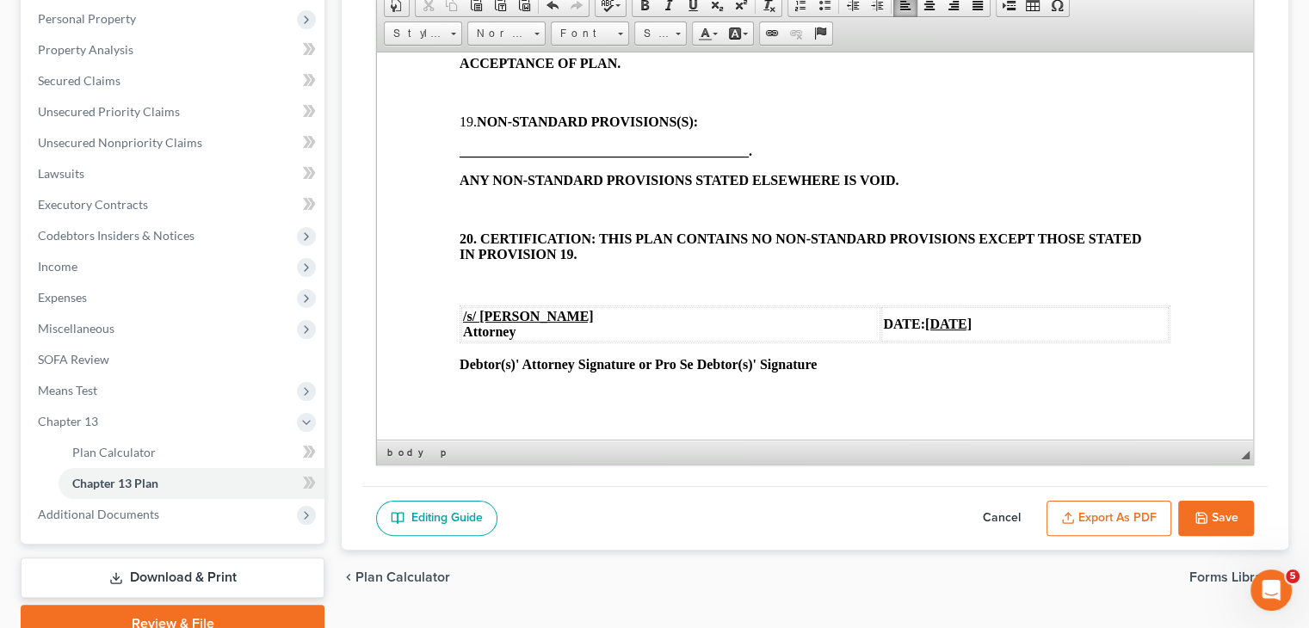
click at [1203, 519] on polyline "button" at bounding box center [1201, 521] width 6 height 4
select select "1"
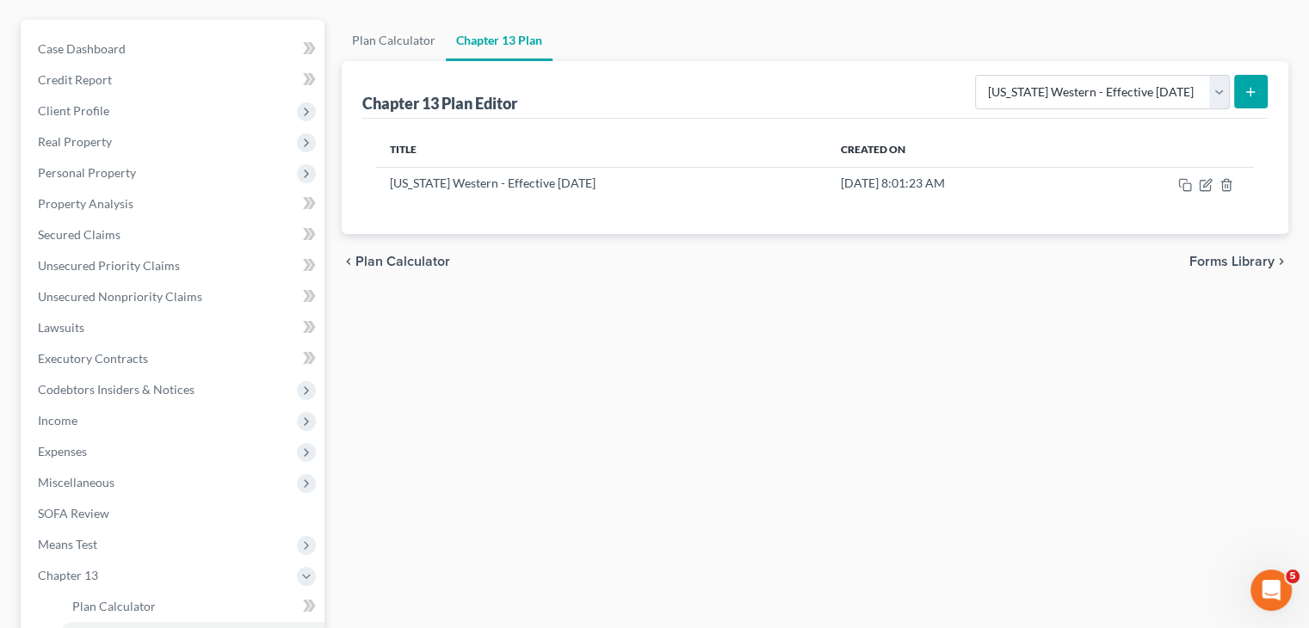
scroll to position [41, 0]
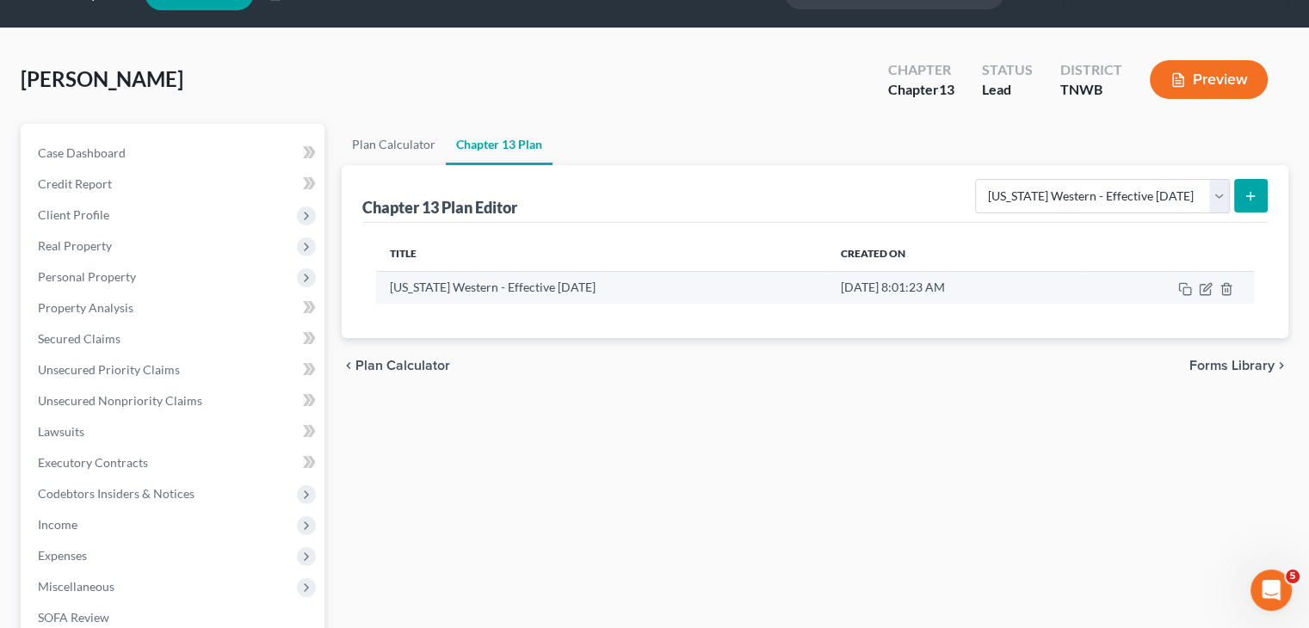
click at [1204, 295] on td at bounding box center [1167, 287] width 173 height 33
click at [1204, 290] on icon "button" at bounding box center [1207, 287] width 8 height 8
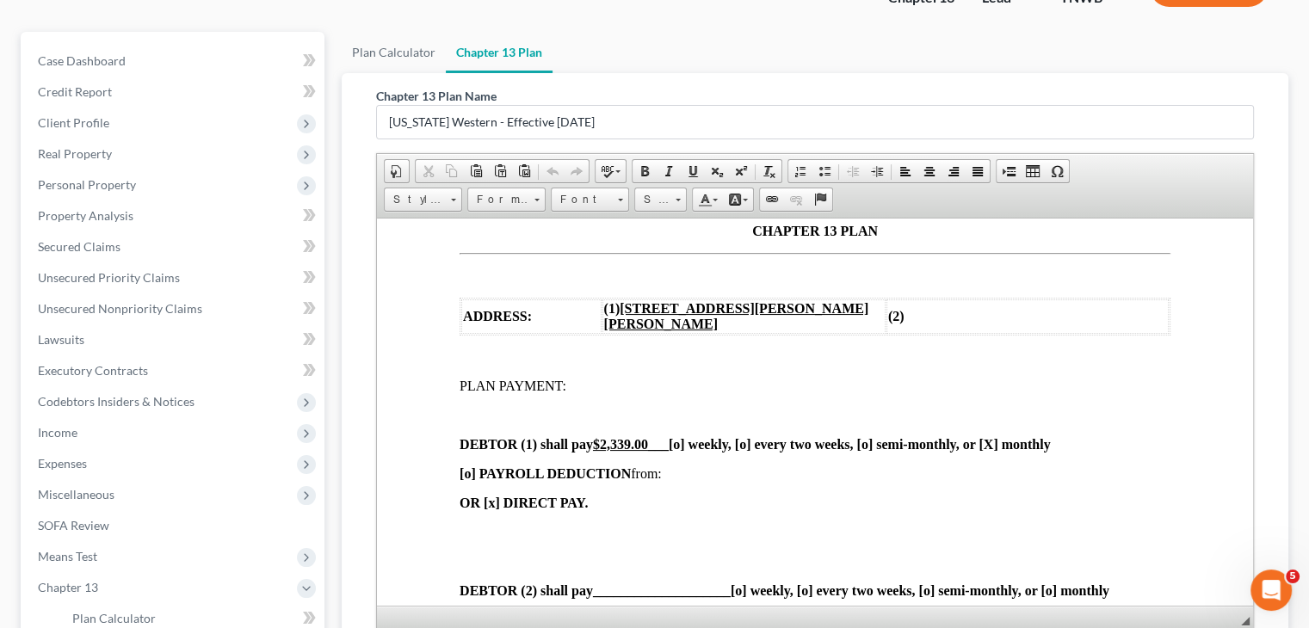
scroll to position [150, 0]
